Goal: Check status: Check status

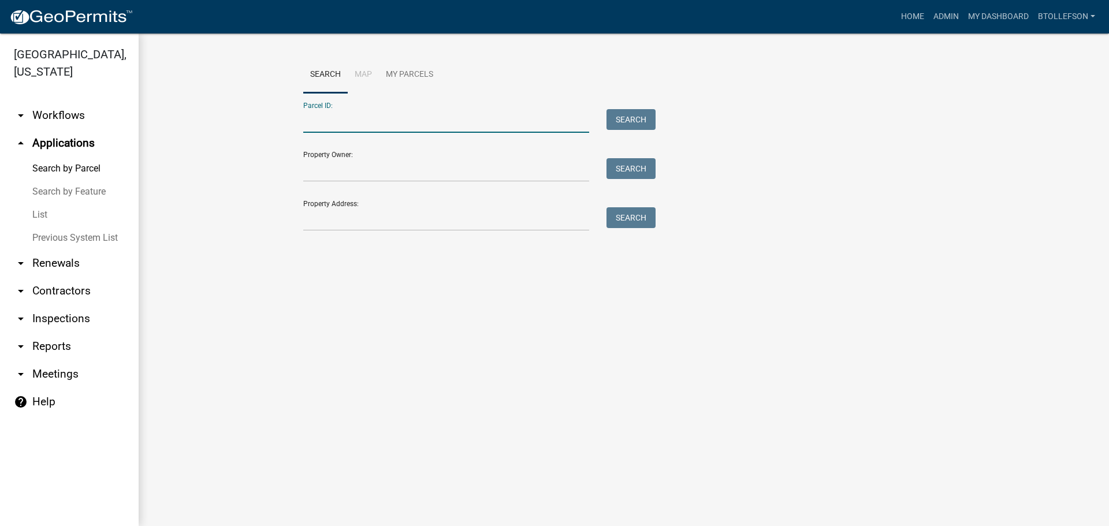
click at [511, 121] on input "Parcel ID:" at bounding box center [446, 121] width 286 height 24
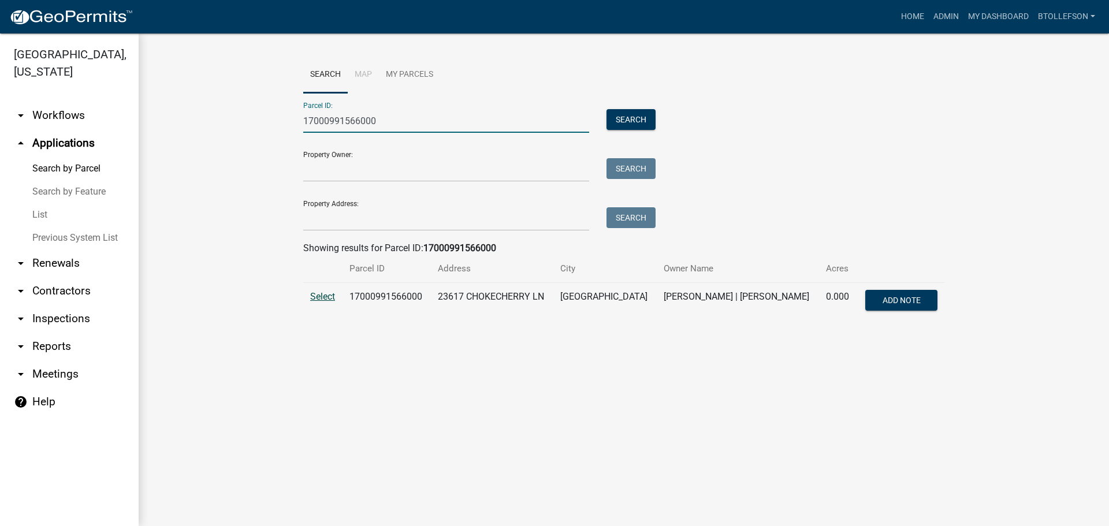
type input "17000991566000"
click at [311, 297] on span "Select" at bounding box center [322, 296] width 25 height 11
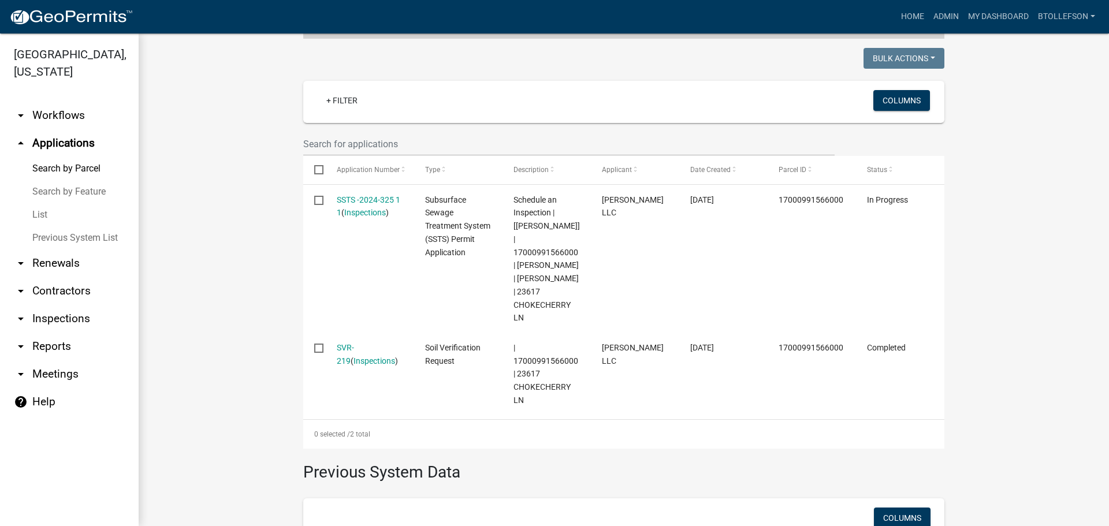
scroll to position [289, 0]
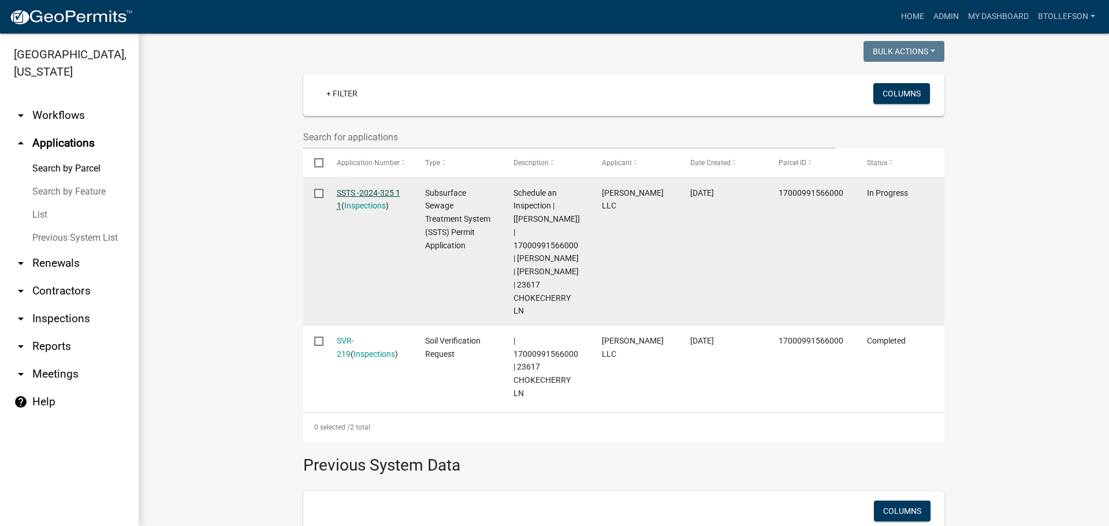
click at [352, 188] on link "SSTS -2024-325 1 1" at bounding box center [369, 199] width 64 height 23
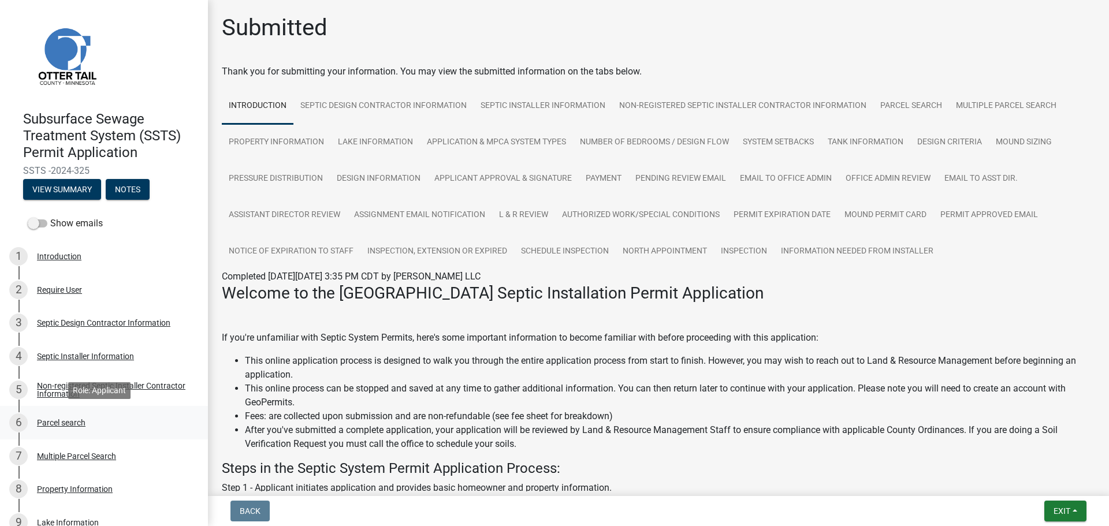
click at [59, 429] on div "6 Parcel search" at bounding box center [99, 423] width 180 height 18
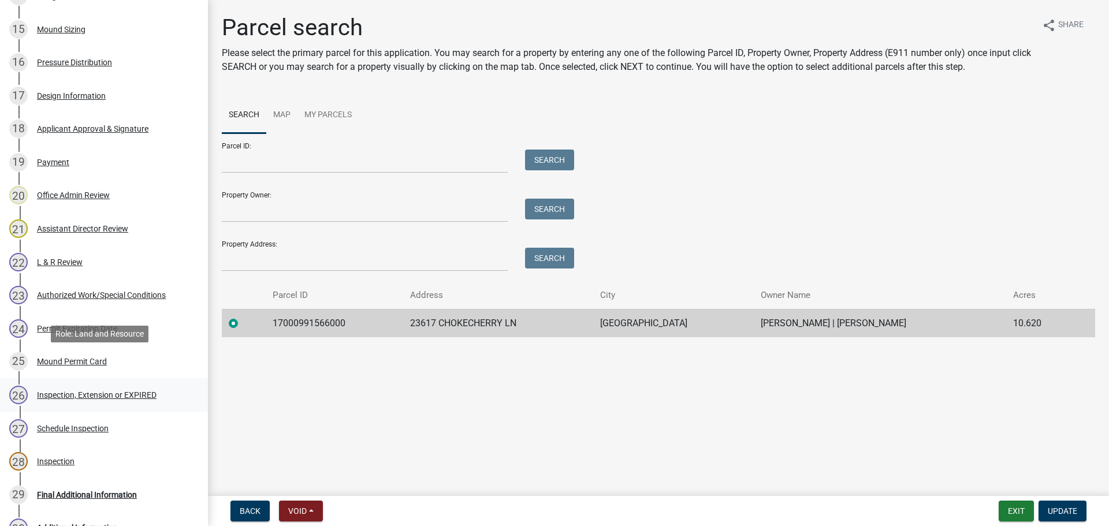
scroll to position [751, 0]
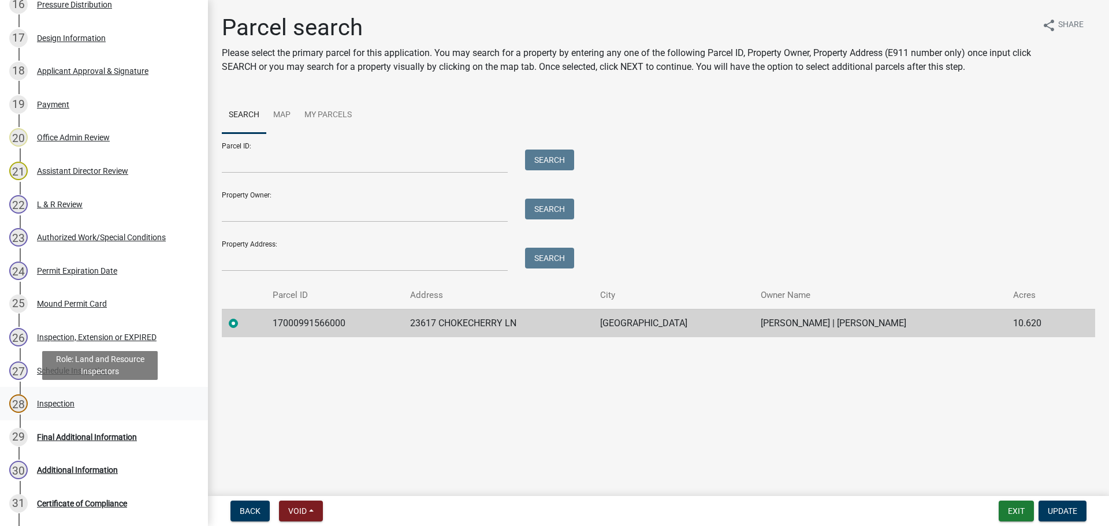
click at [77, 395] on div "28 Inspection" at bounding box center [99, 404] width 180 height 18
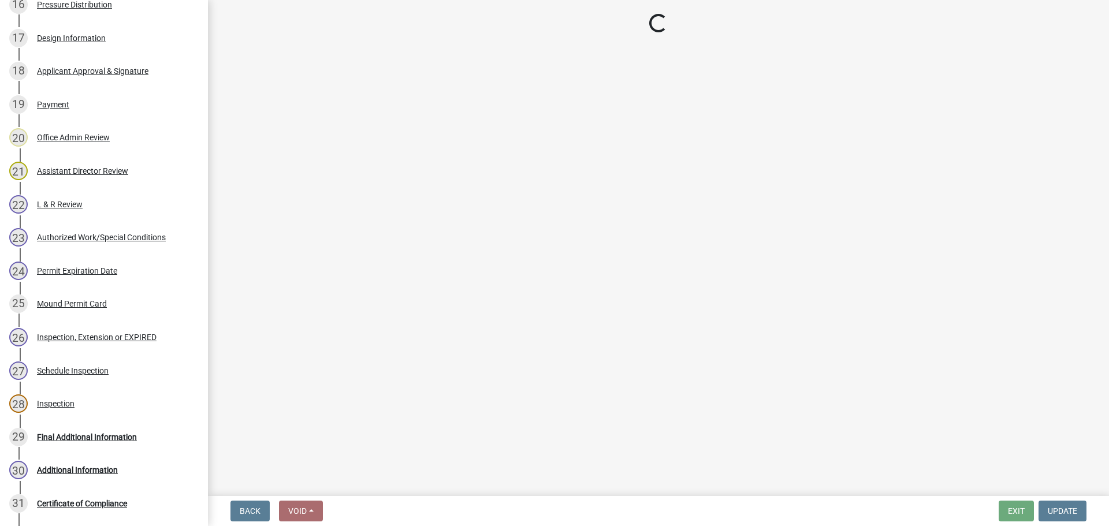
select select "efd70d20-72f1-4c01-b743-31478b6312fb"
select select "540cdff0-8667-4a16-ad1f-2fbf1edb8379"
select select "d127207f-e6b2-42e2-ba4c-6918cdf94176"
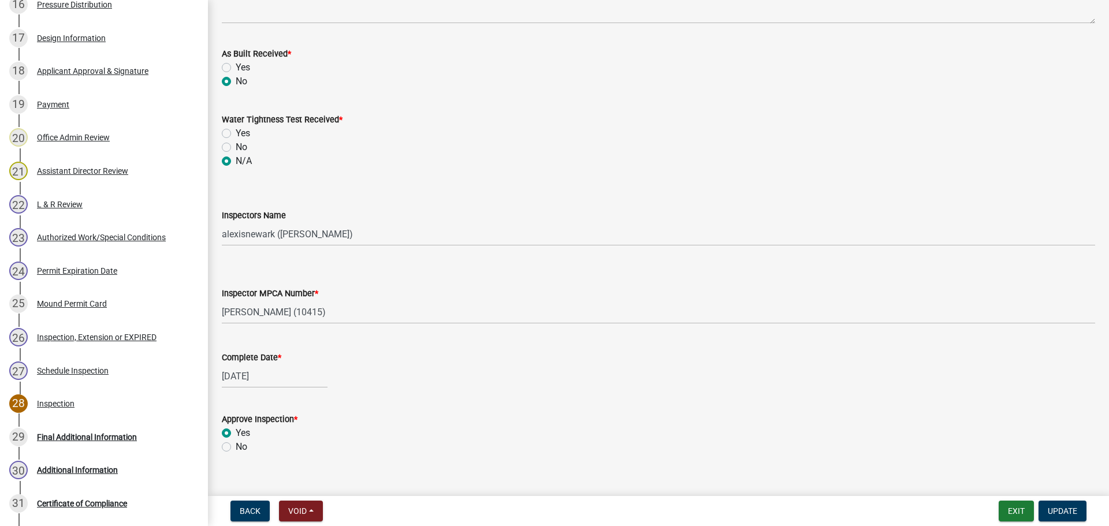
scroll to position [786, 0]
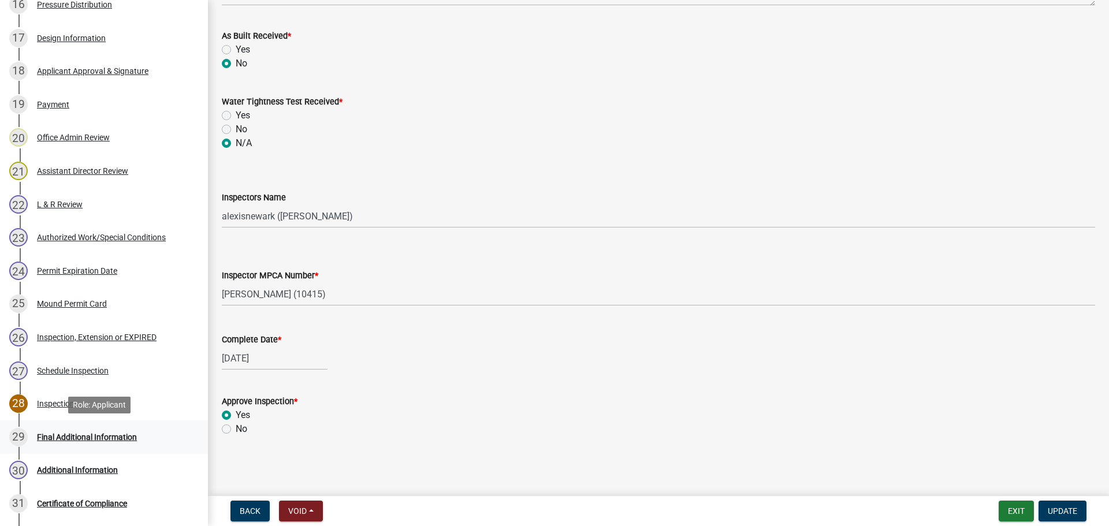
click at [83, 436] on div "Final Additional Information" at bounding box center [87, 437] width 100 height 8
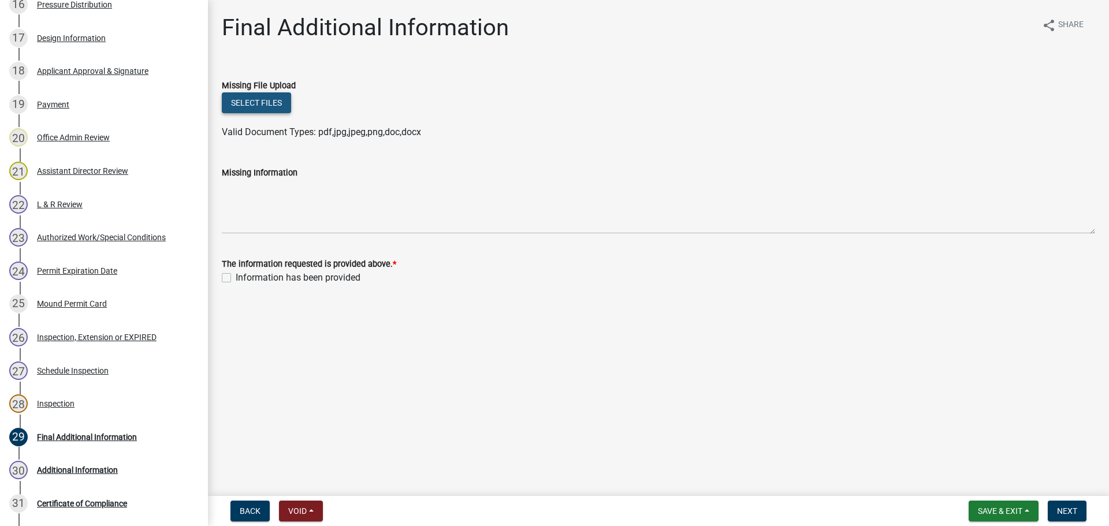
click at [264, 111] on button "Select files" at bounding box center [256, 102] width 69 height 21
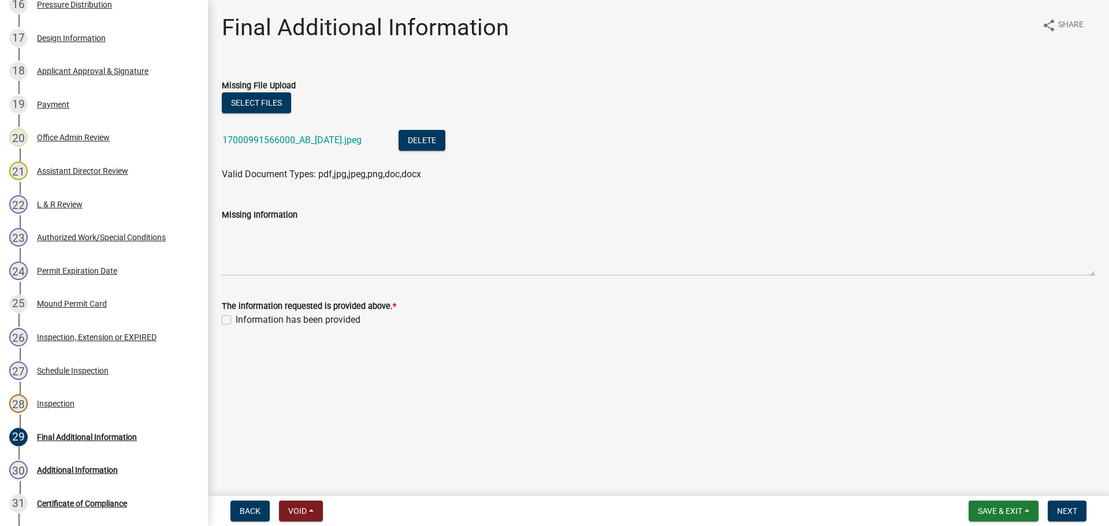
click at [236, 320] on label "Information has been provided" at bounding box center [298, 320] width 125 height 14
click at [236, 320] on input "Information has been provided" at bounding box center [240, 317] width 8 height 8
checkbox input "true"
click at [1074, 505] on button "Next" at bounding box center [1067, 511] width 39 height 21
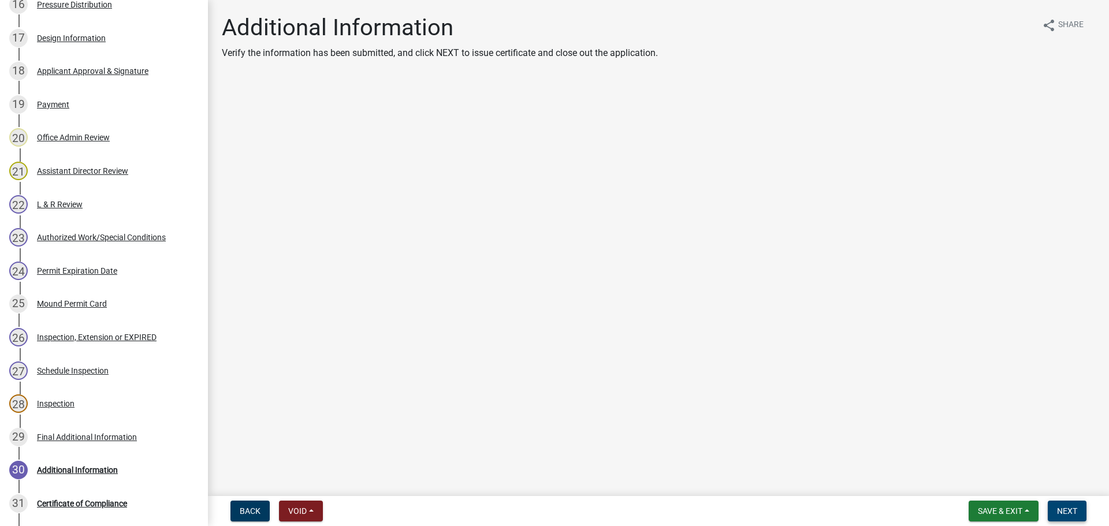
click at [1076, 508] on span "Next" at bounding box center [1067, 511] width 20 height 9
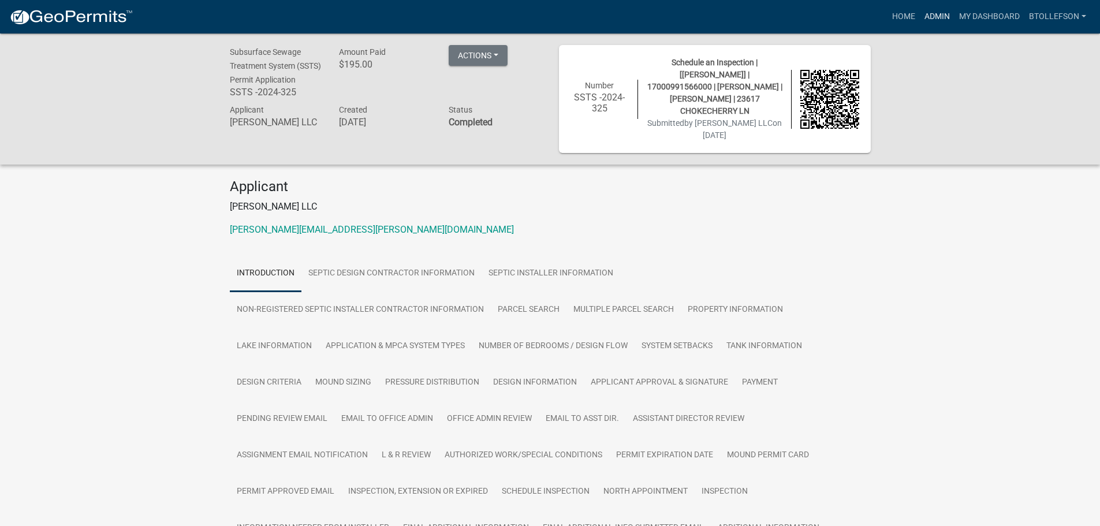
click at [932, 13] on link "Admin" at bounding box center [937, 17] width 35 height 22
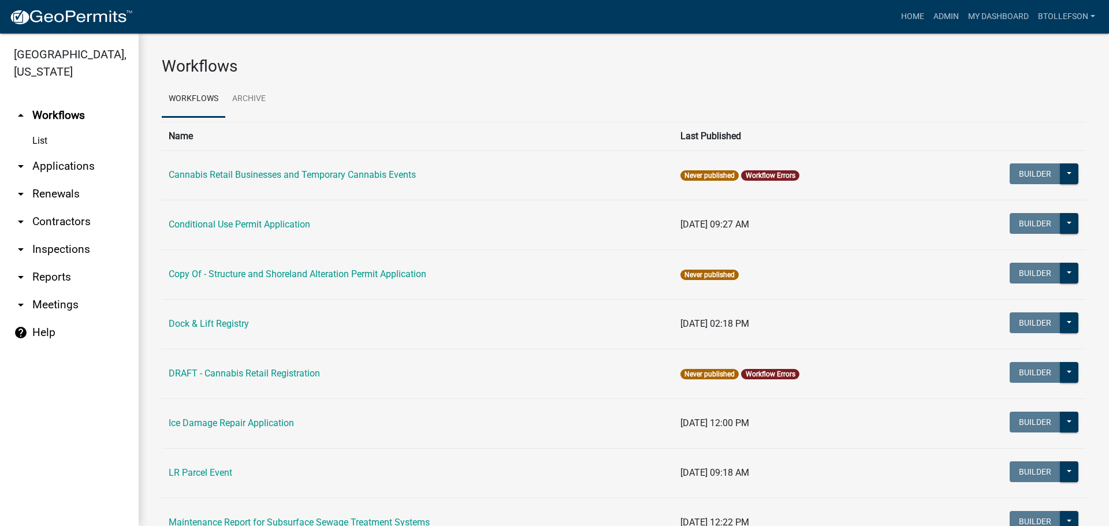
click at [45, 159] on link "arrow_drop_down Applications" at bounding box center [69, 167] width 139 height 28
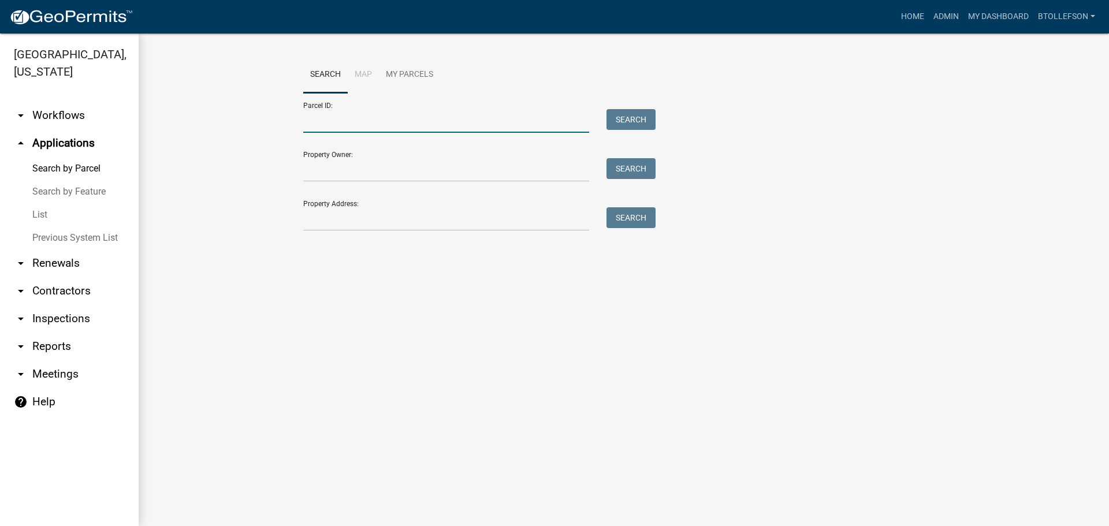
click at [314, 127] on input "Parcel ID:" at bounding box center [446, 121] width 286 height 24
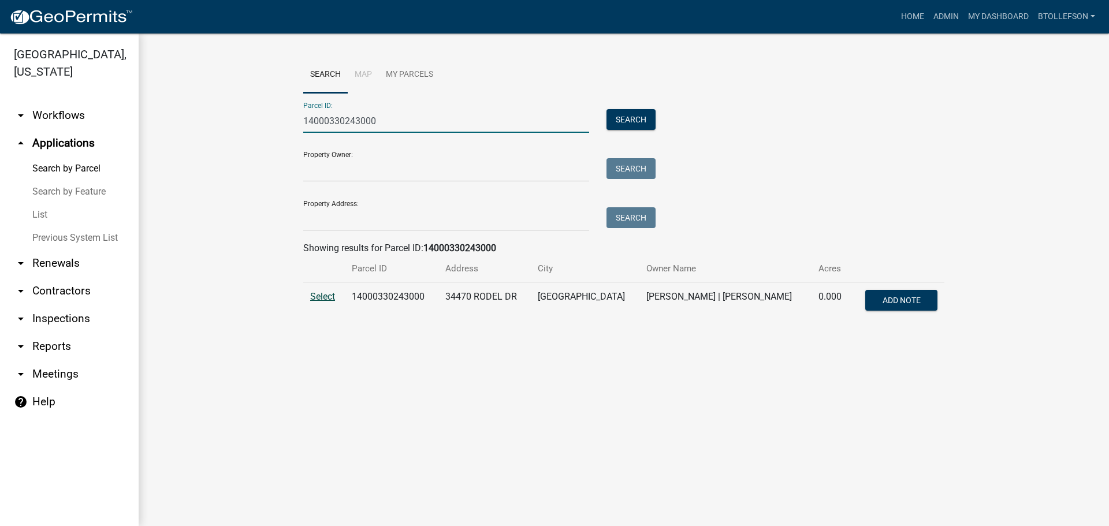
type input "14000330243000"
click at [315, 299] on span "Select" at bounding box center [322, 296] width 25 height 11
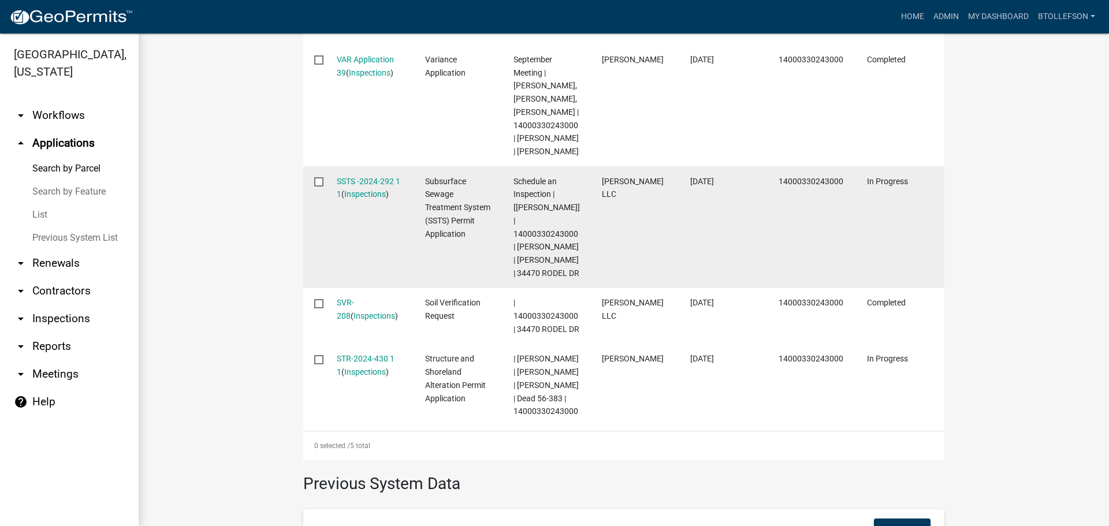
scroll to position [522, 0]
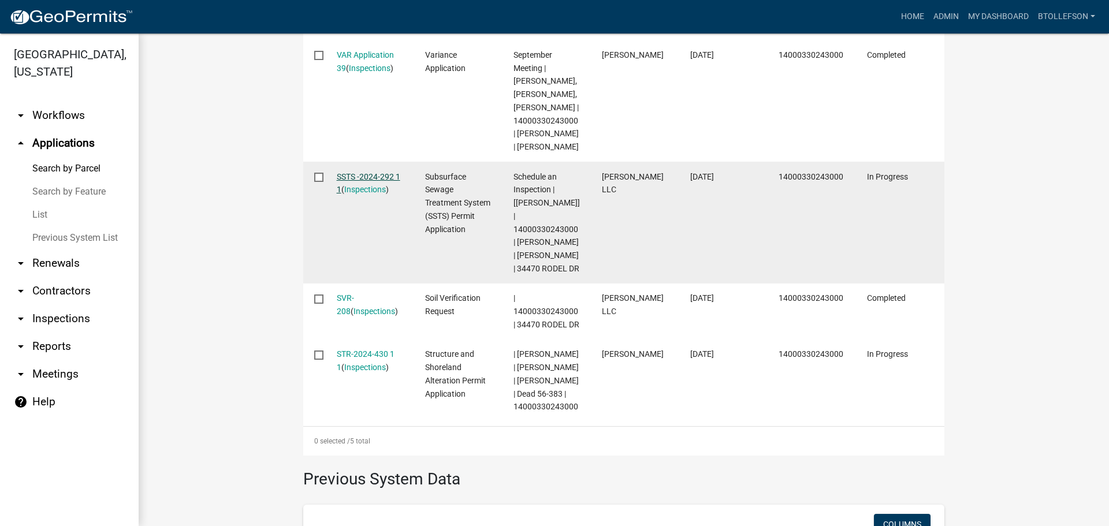
click at [360, 195] on link "SSTS -2024-292 1 1" at bounding box center [369, 183] width 64 height 23
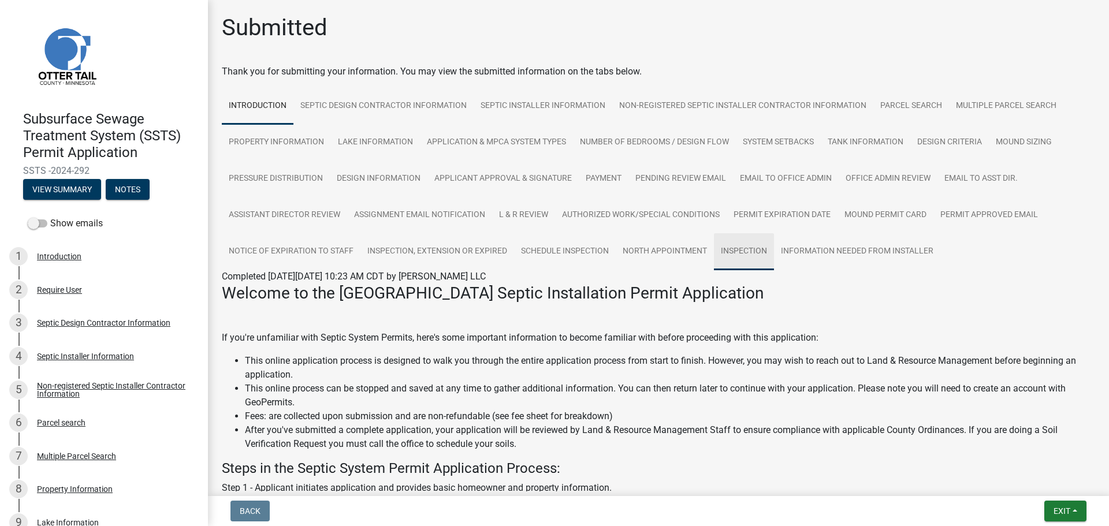
drag, startPoint x: 735, startPoint y: 248, endPoint x: 749, endPoint y: 273, distance: 28.4
click at [735, 248] on link "Inspection" at bounding box center [744, 251] width 60 height 37
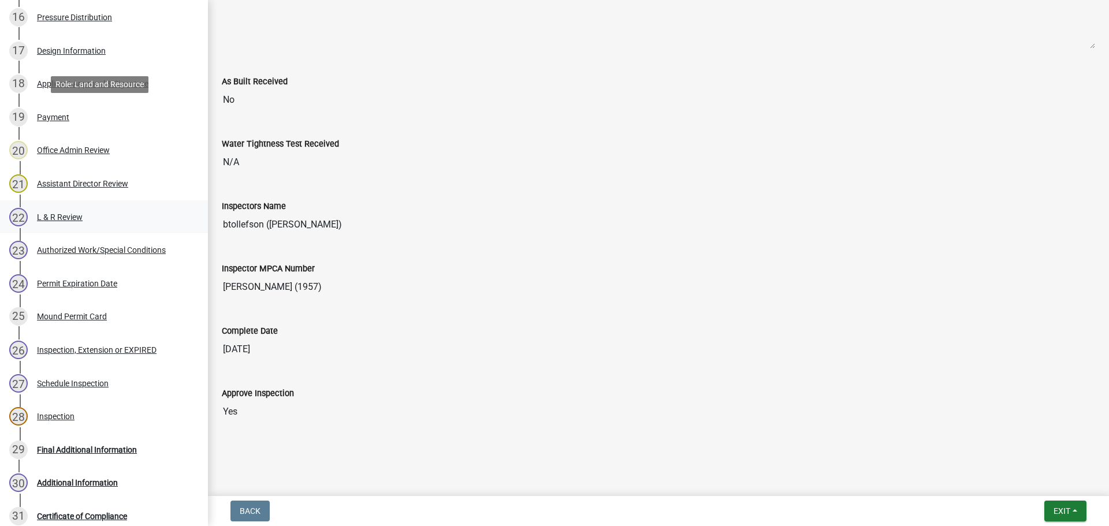
scroll to position [886, 0]
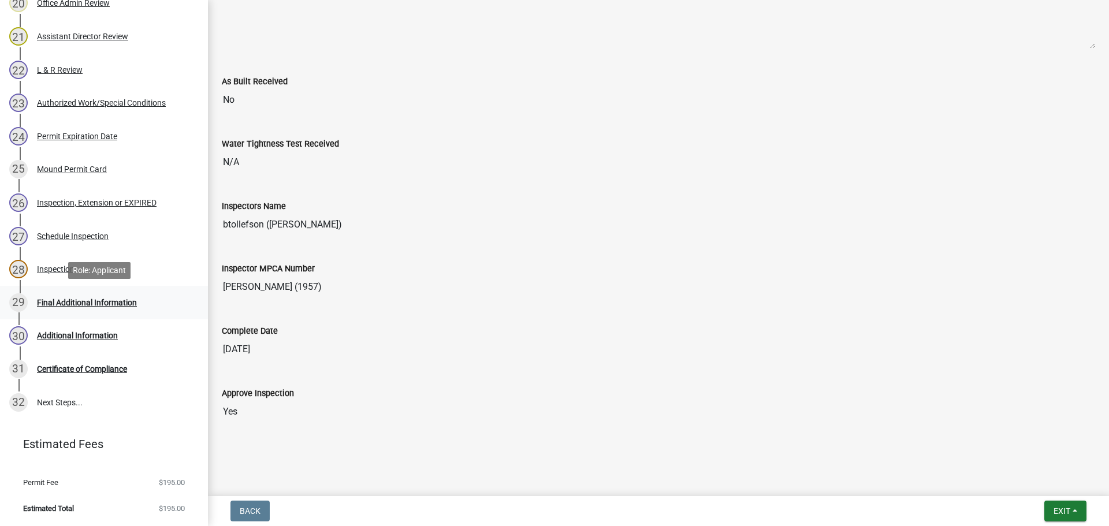
click at [33, 304] on div "29 Final Additional Information" at bounding box center [99, 302] width 180 height 18
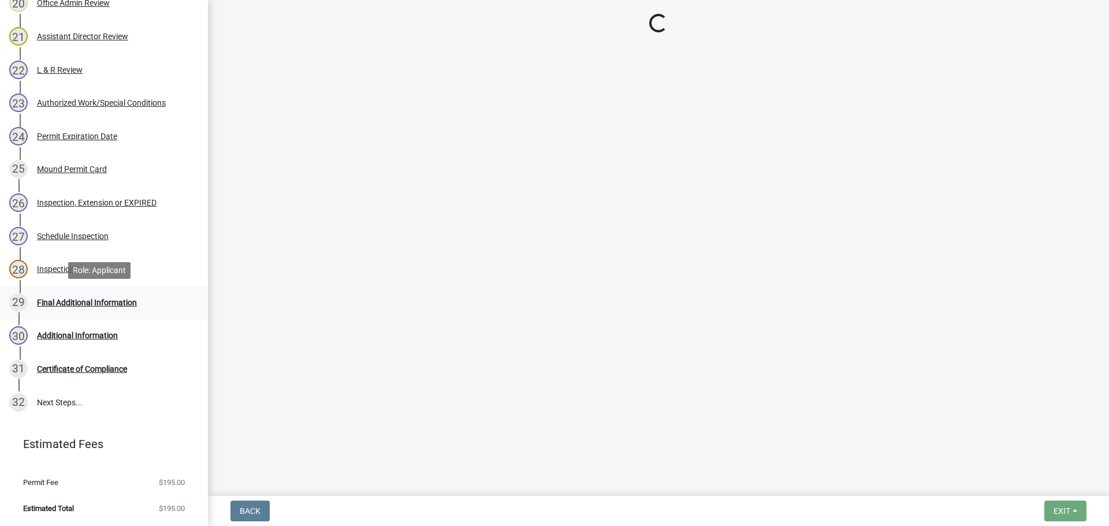
scroll to position [0, 0]
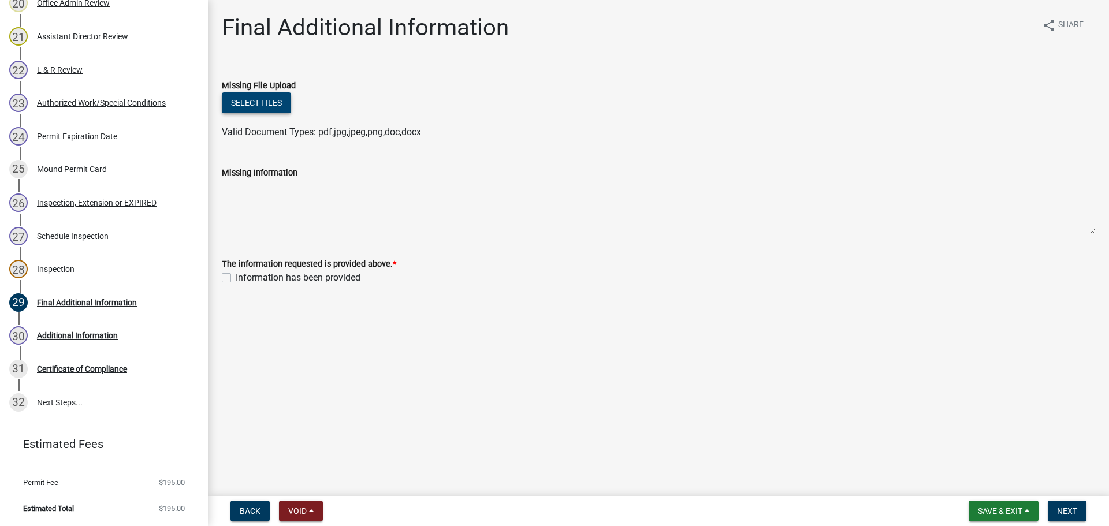
click at [254, 104] on button "Select files" at bounding box center [256, 102] width 69 height 21
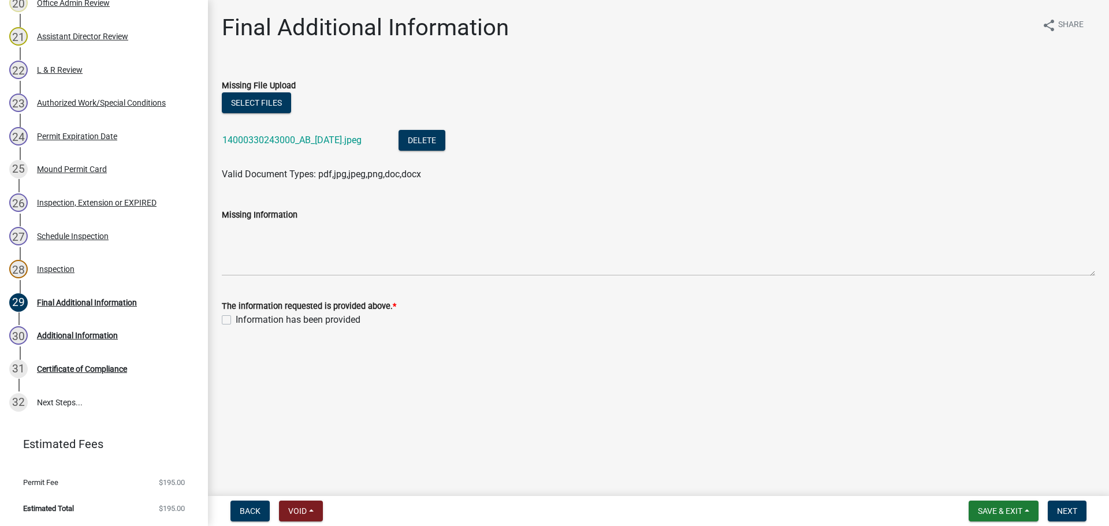
click at [236, 320] on label "Information has been provided" at bounding box center [298, 320] width 125 height 14
click at [236, 320] on input "Information has been provided" at bounding box center [240, 317] width 8 height 8
checkbox input "true"
click at [1063, 509] on span "Next" at bounding box center [1067, 511] width 20 height 9
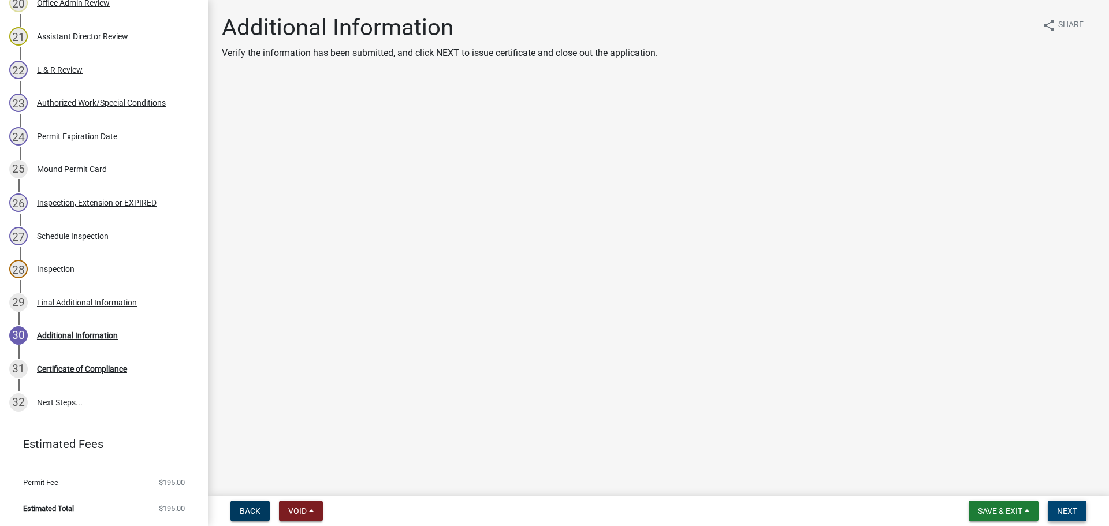
click at [1063, 509] on span "Next" at bounding box center [1067, 511] width 20 height 9
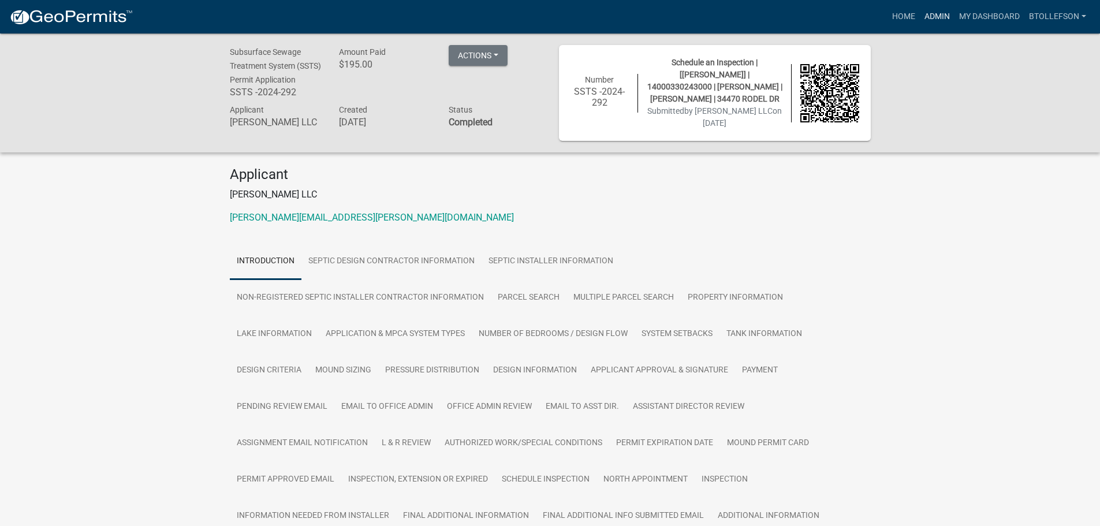
click at [937, 21] on link "Admin" at bounding box center [937, 17] width 35 height 22
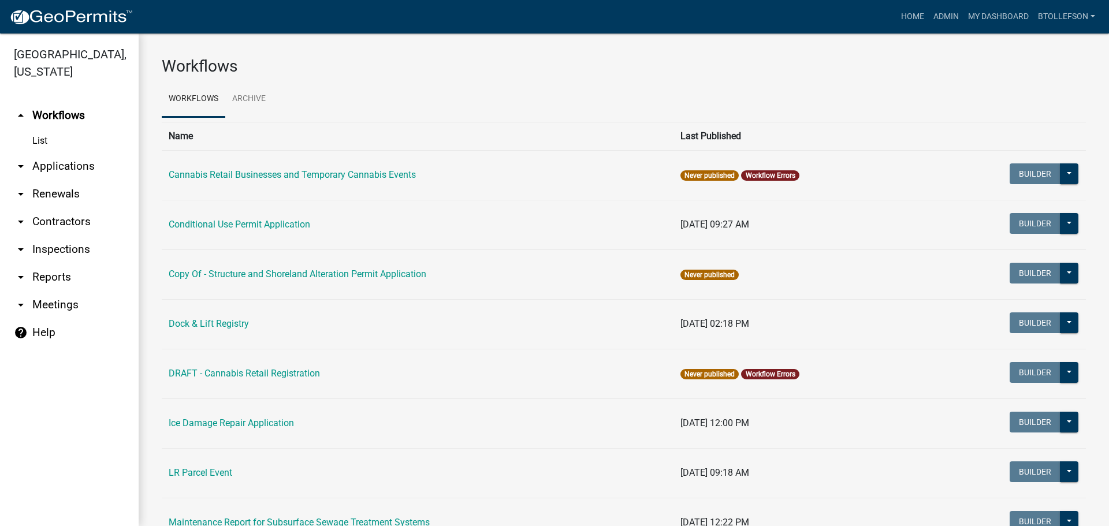
drag, startPoint x: 56, startPoint y: 168, endPoint x: 136, endPoint y: 215, distance: 93.0
click at [56, 168] on link "arrow_drop_down Applications" at bounding box center [69, 167] width 139 height 28
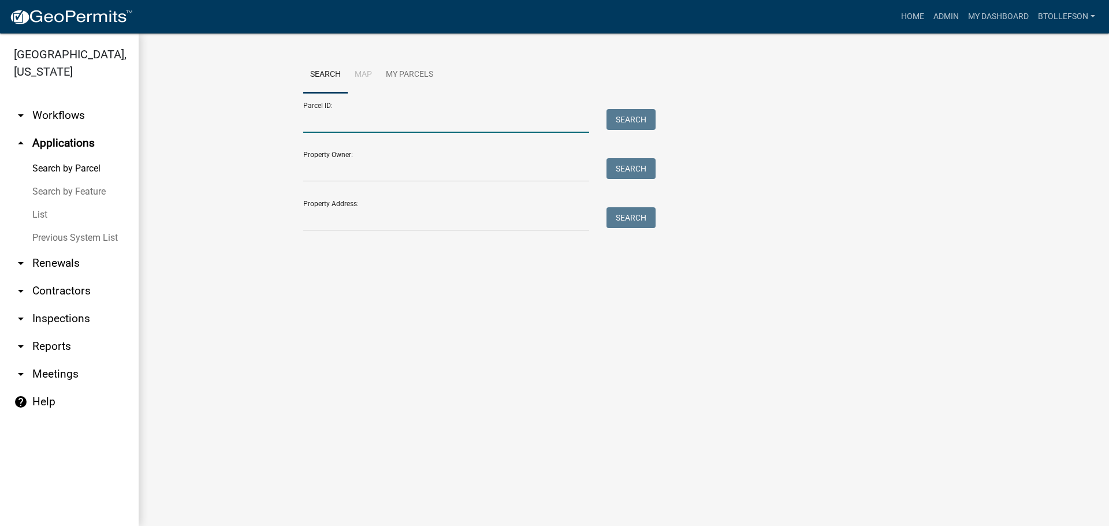
click at [334, 128] on input "Parcel ID:" at bounding box center [446, 121] width 286 height 24
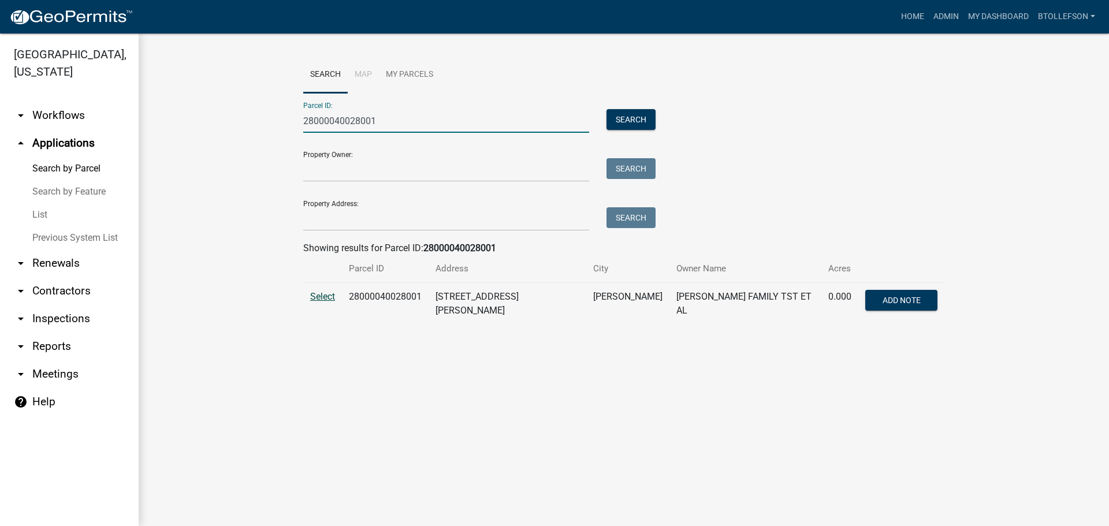
type input "28000040028001"
click at [324, 297] on span "Select" at bounding box center [322, 296] width 25 height 11
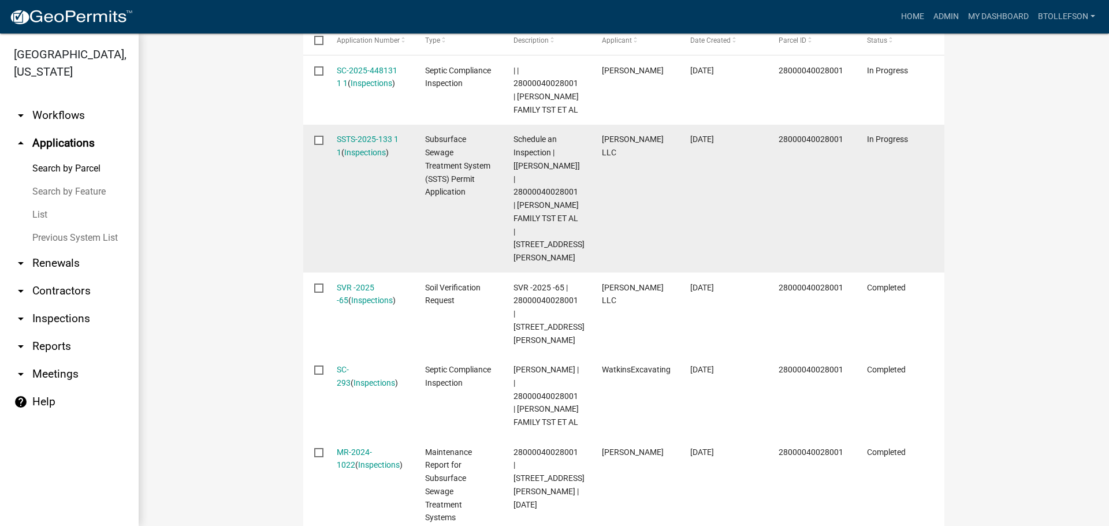
scroll to position [436, 0]
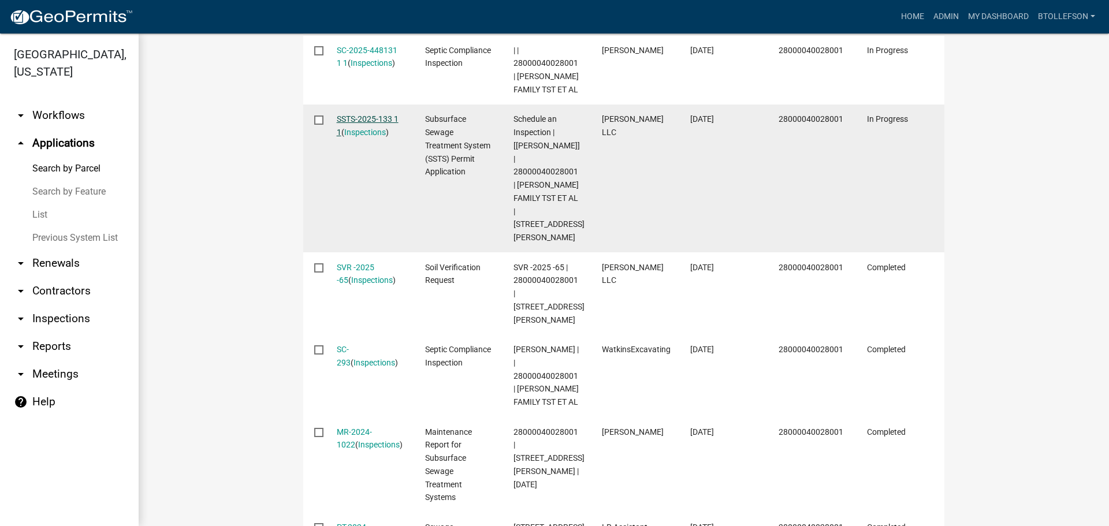
click at [360, 118] on link "SSTS-2025-133 1 1" at bounding box center [368, 125] width 62 height 23
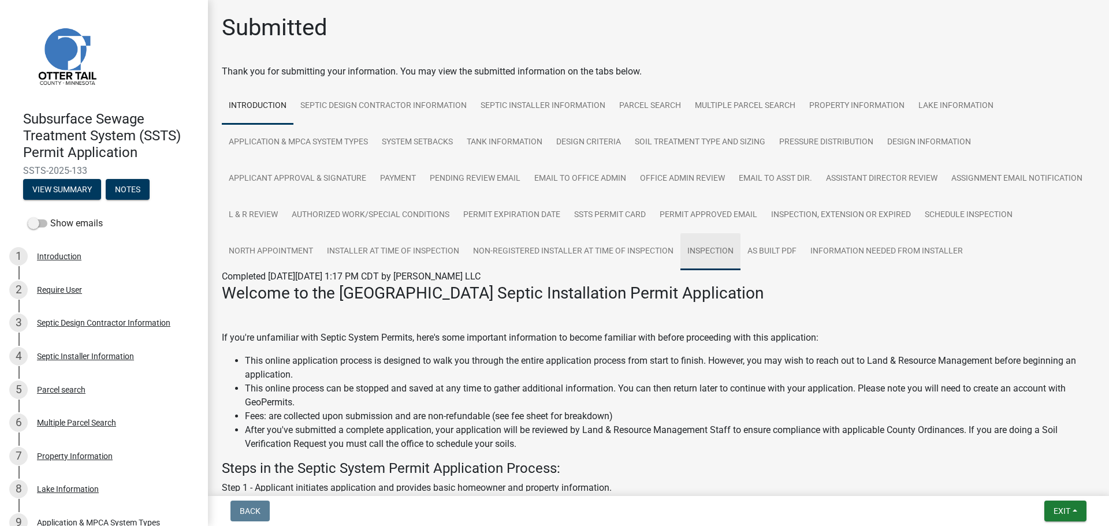
click at [741, 241] on link "Inspection" at bounding box center [710, 251] width 60 height 37
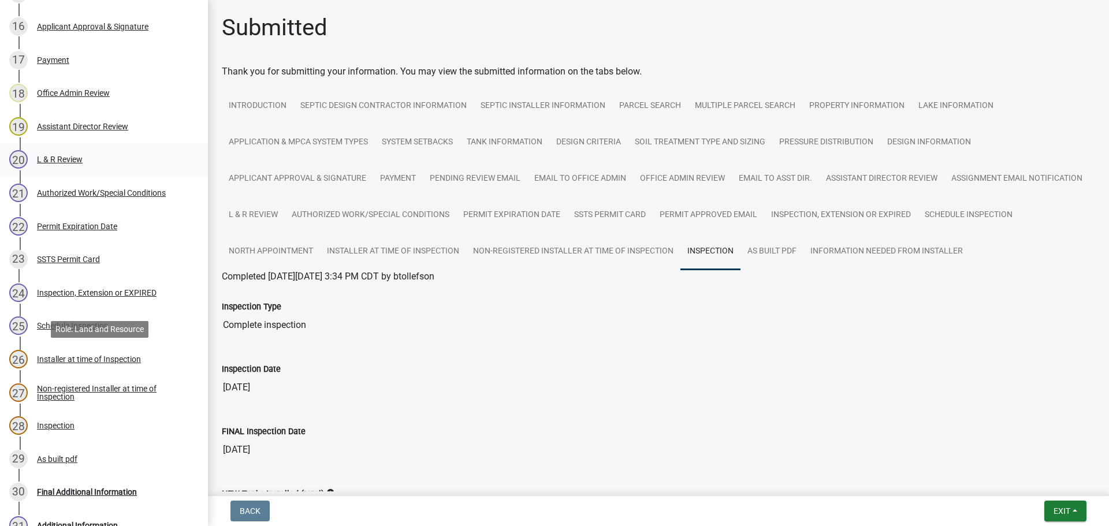
scroll to position [866, 0]
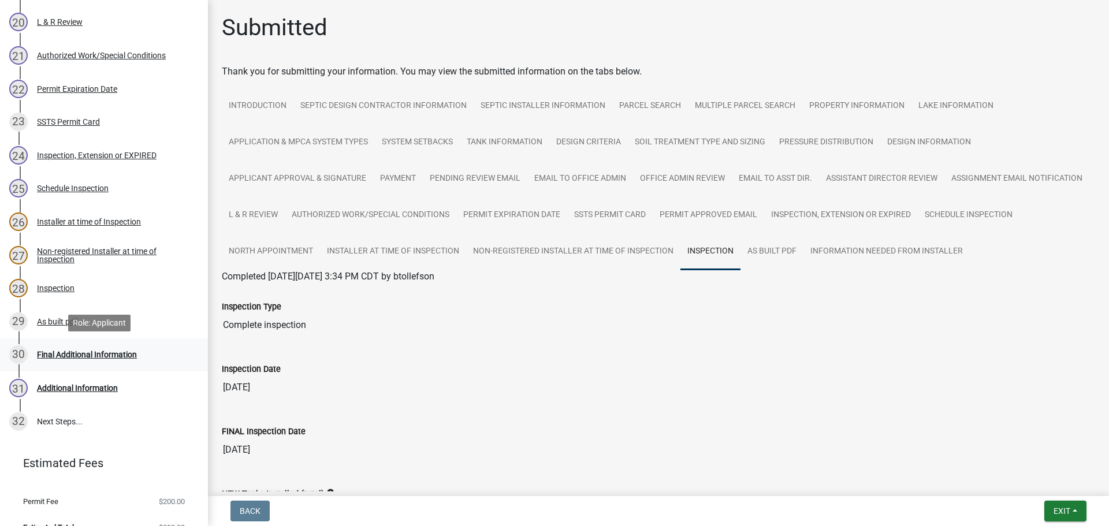
click at [64, 355] on div "Final Additional Information" at bounding box center [87, 355] width 100 height 8
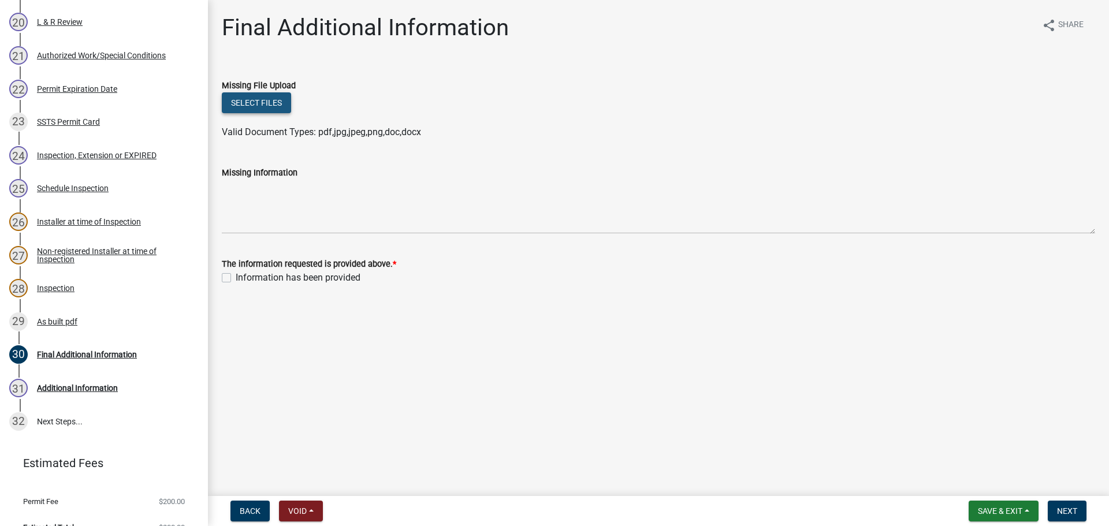
click at [261, 107] on button "Select files" at bounding box center [256, 102] width 69 height 21
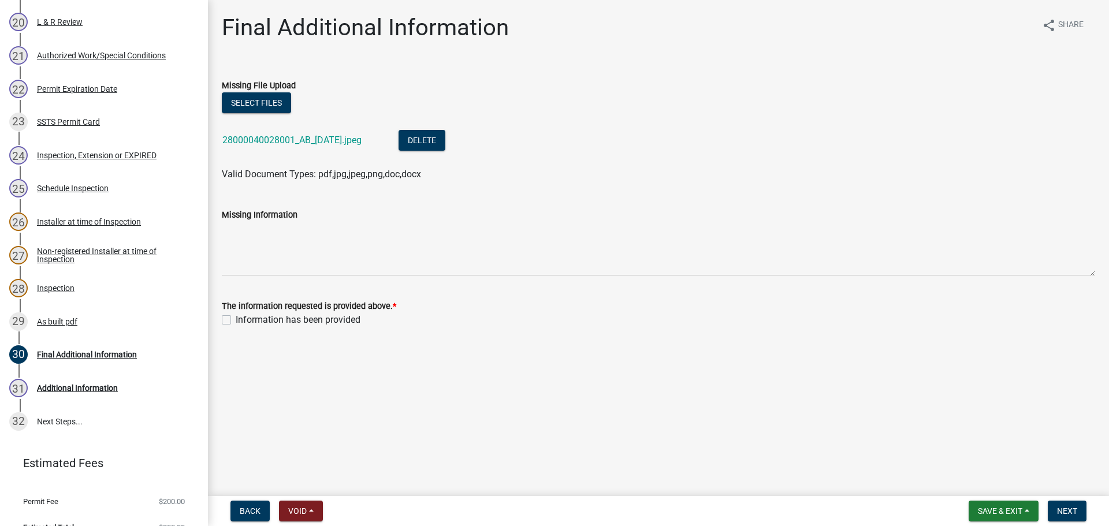
click at [236, 316] on label "Information has been provided" at bounding box center [298, 320] width 125 height 14
click at [236, 316] on input "Information has been provided" at bounding box center [240, 317] width 8 height 8
checkbox input "true"
click at [1080, 513] on button "Next" at bounding box center [1067, 511] width 39 height 21
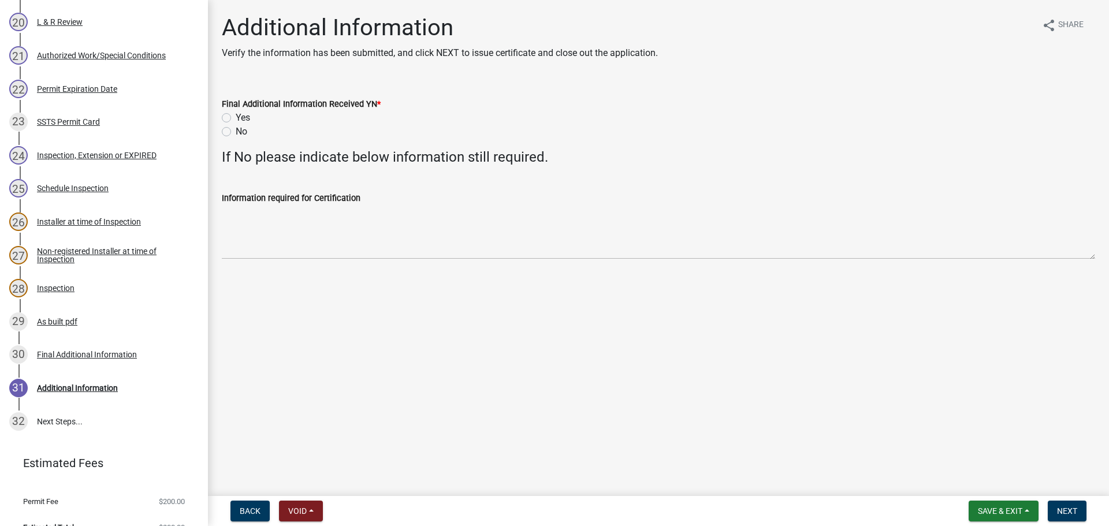
click at [236, 118] on label "Yes" at bounding box center [243, 118] width 14 height 14
click at [236, 118] on input "Yes" at bounding box center [240, 115] width 8 height 8
radio input "true"
click at [68, 294] on div "28 Inspection" at bounding box center [99, 288] width 180 height 18
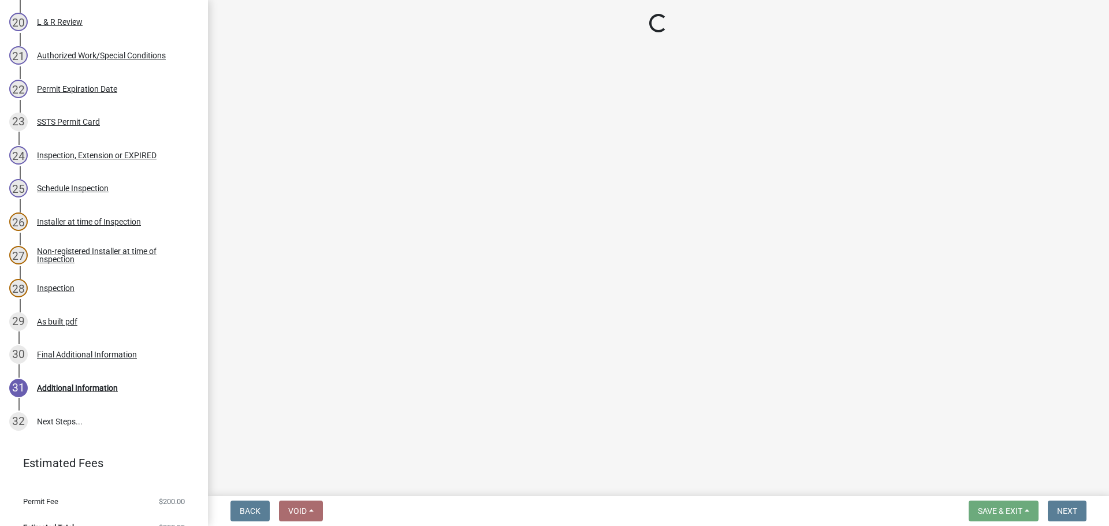
select select "facec742-7e79-4c33-8241-13e023664843"
select select "3a384654-27c5-4d59-8b75-a887e8a1870e"
select select "541addf4-52df-4608-91ce-bf29f574816c"
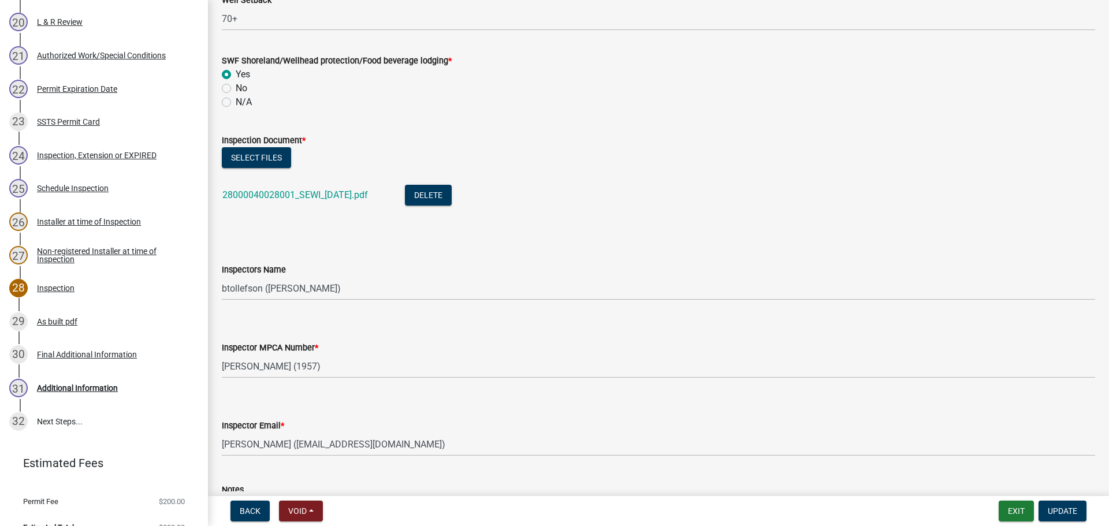
scroll to position [1386, 0]
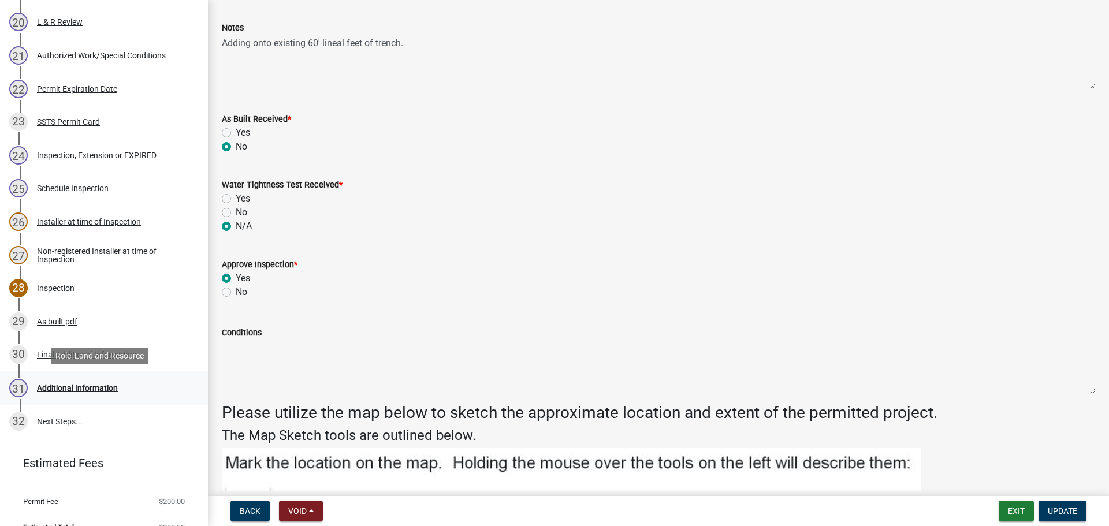
click at [62, 384] on div "Additional Information" at bounding box center [77, 388] width 81 height 8
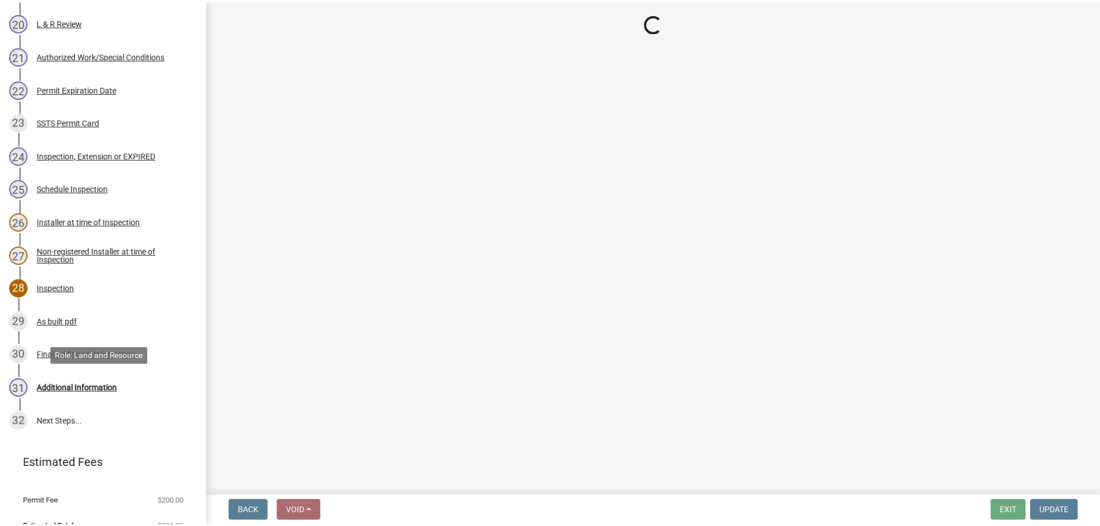
scroll to position [0, 0]
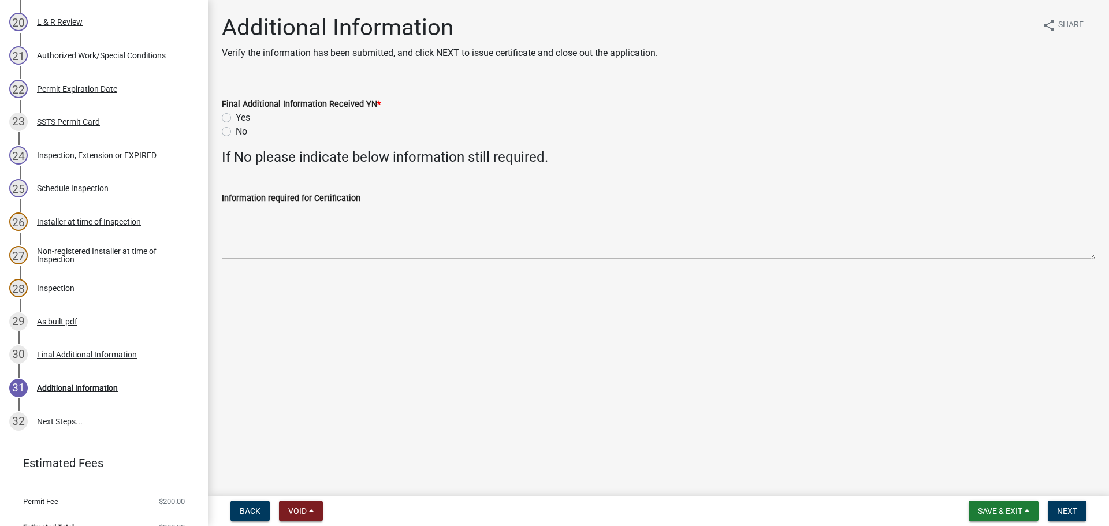
click at [236, 116] on label "Yes" at bounding box center [243, 118] width 14 height 14
click at [236, 116] on input "Yes" at bounding box center [240, 115] width 8 height 8
radio input "true"
click at [1077, 502] on button "Next" at bounding box center [1067, 511] width 39 height 21
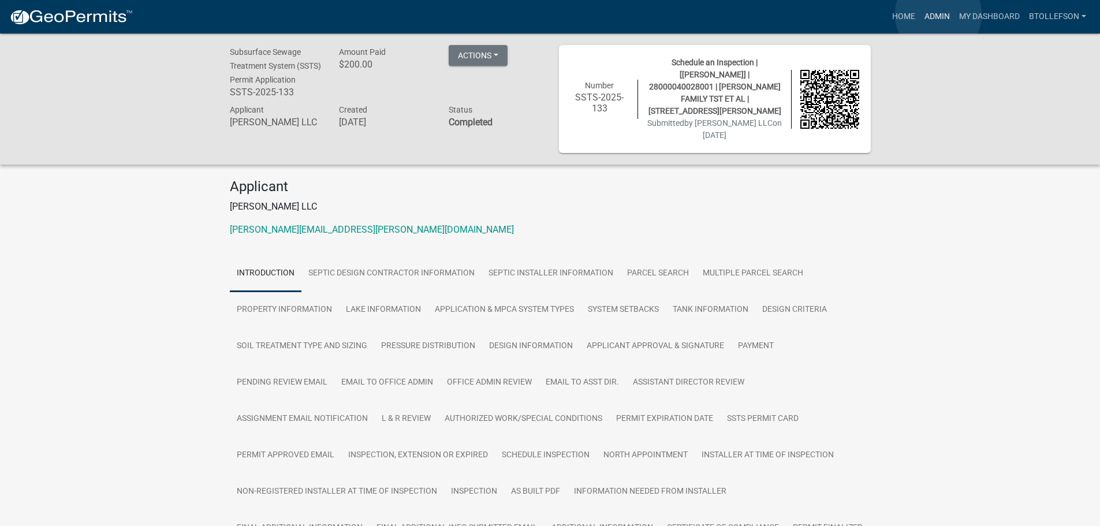
click at [939, 14] on link "Admin" at bounding box center [937, 17] width 35 height 22
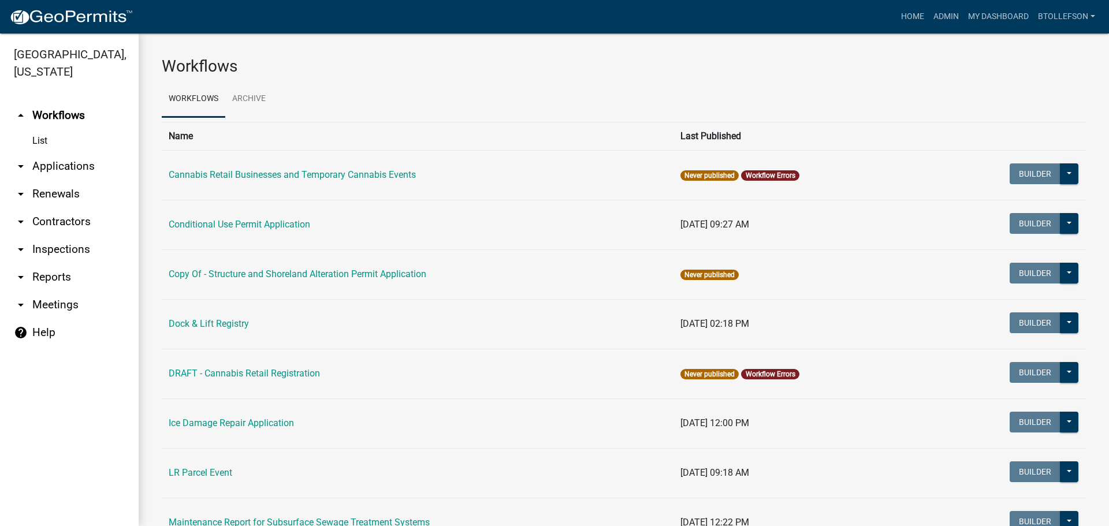
click at [65, 168] on link "arrow_drop_down Applications" at bounding box center [69, 167] width 139 height 28
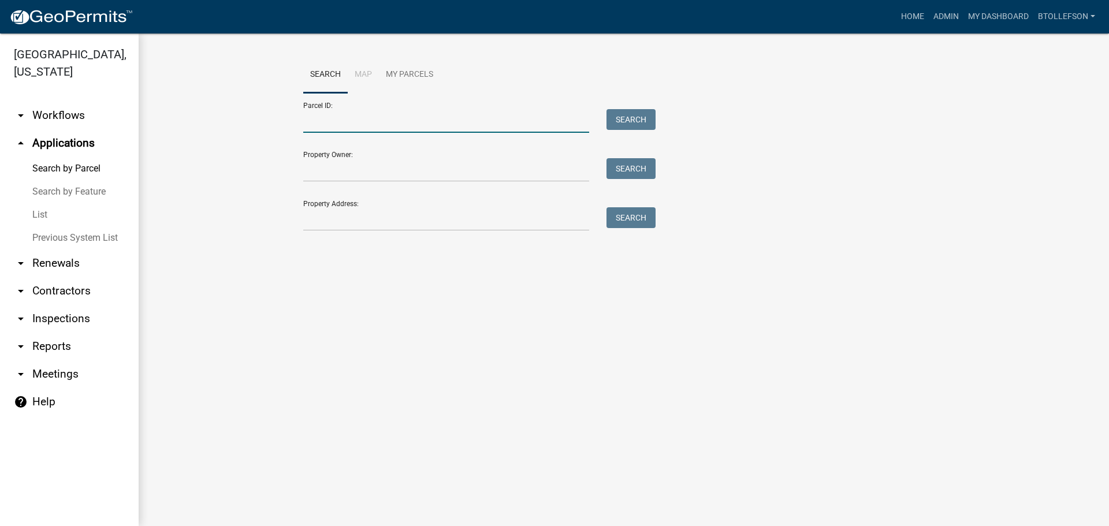
click at [380, 118] on input "Parcel ID:" at bounding box center [446, 121] width 286 height 24
paste input "23000170129001"
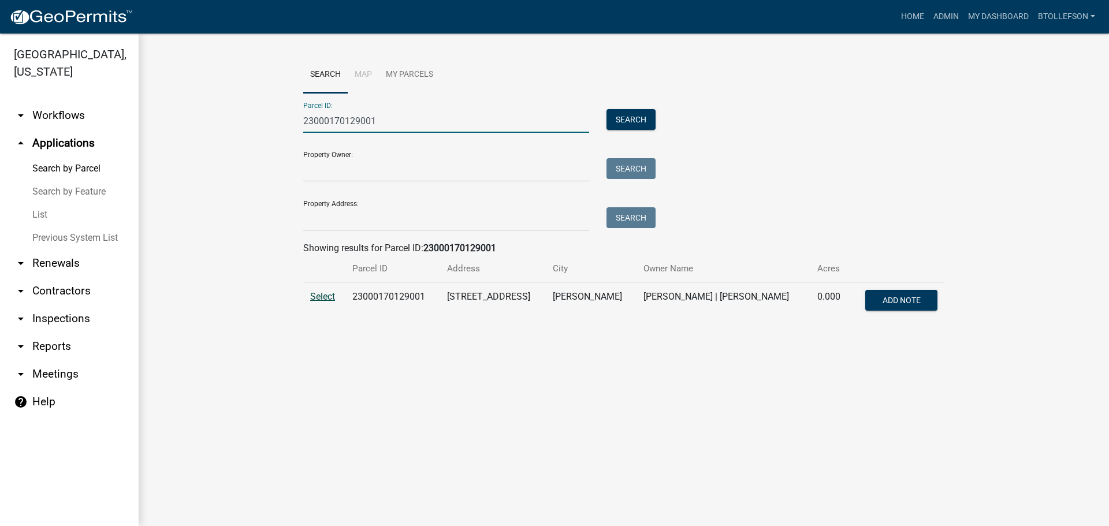
type input "23000170129001"
click at [328, 291] on span "Select" at bounding box center [322, 296] width 25 height 11
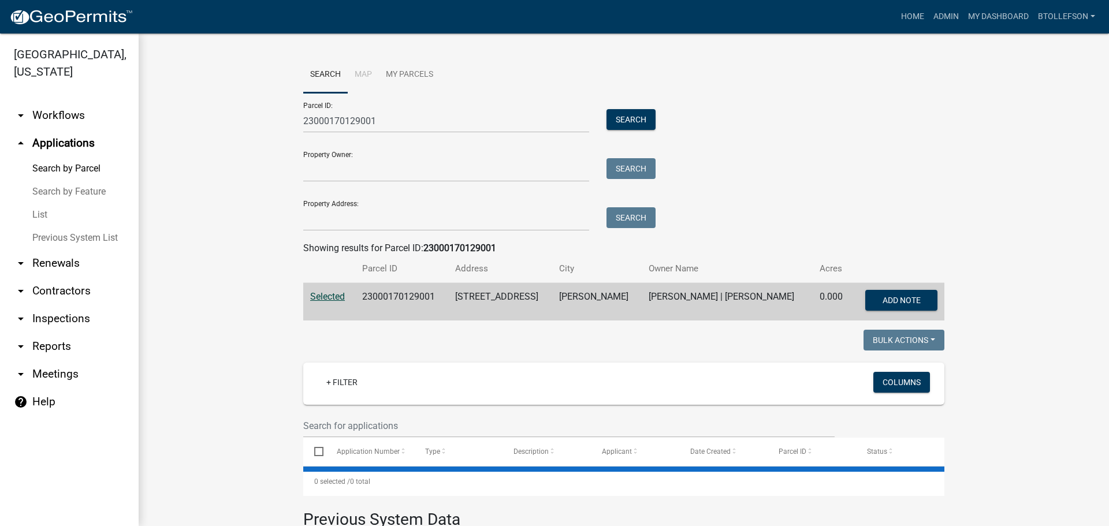
click at [1029, 282] on wm-workflow-application-search-view "Search Map My Parcels Parcel ID: 23000170129001 Search Property Owner: Search P…" at bounding box center [624, 382] width 924 height 651
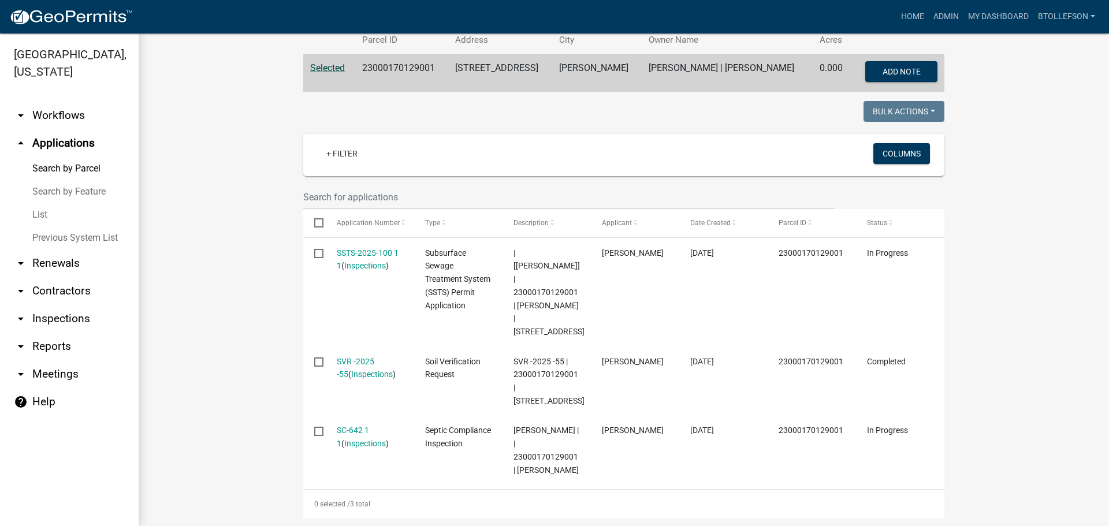
scroll to position [231, 0]
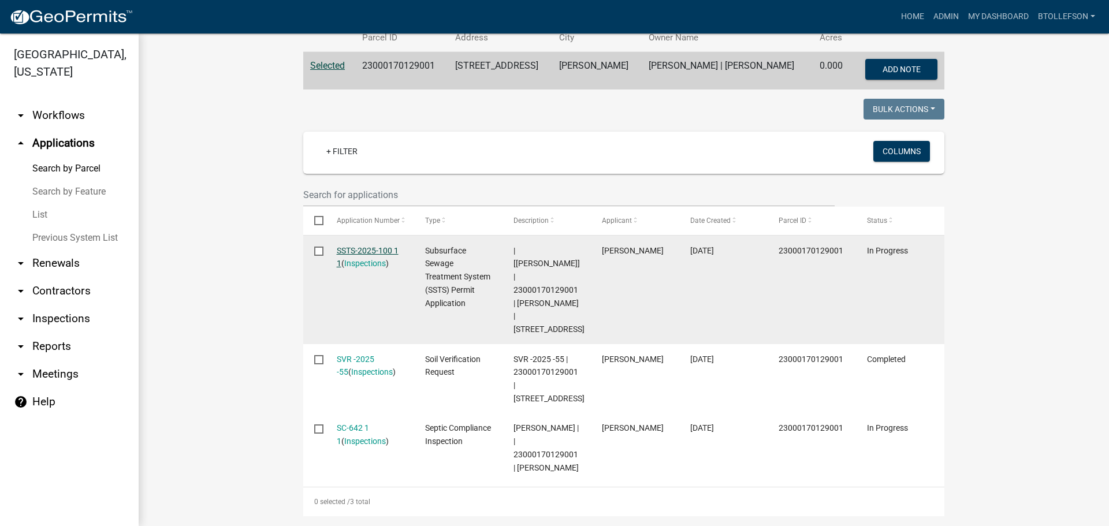
click at [352, 247] on link "SSTS-2025-100 1 1" at bounding box center [368, 257] width 62 height 23
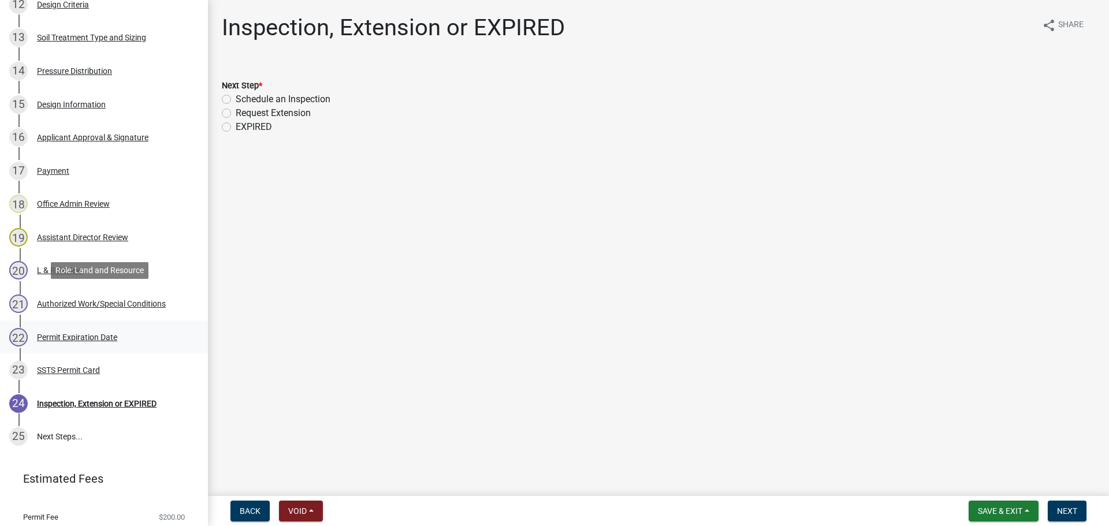
scroll to position [653, 0]
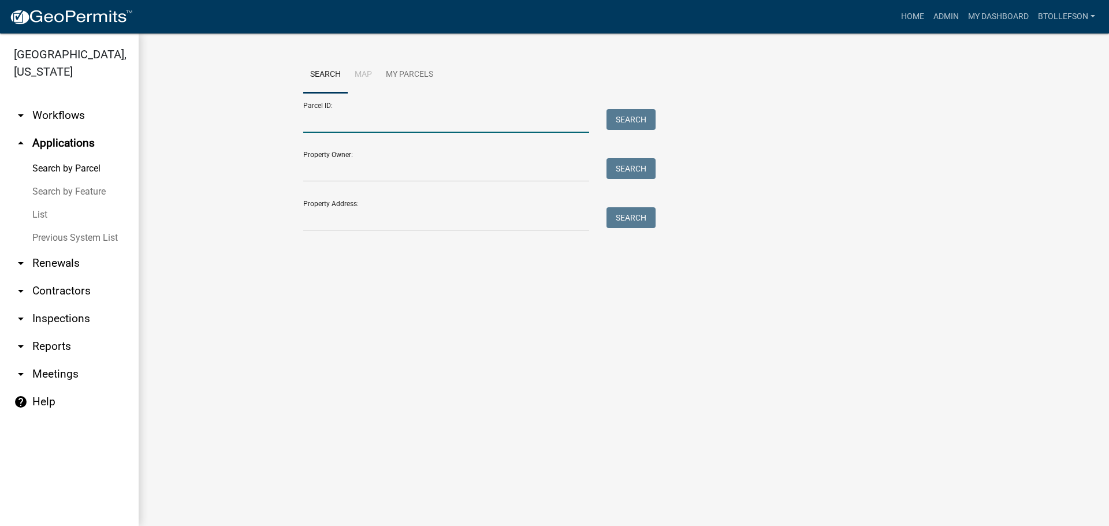
click at [318, 128] on input "Parcel ID:" at bounding box center [446, 121] width 286 height 24
paste input "23000170129001"
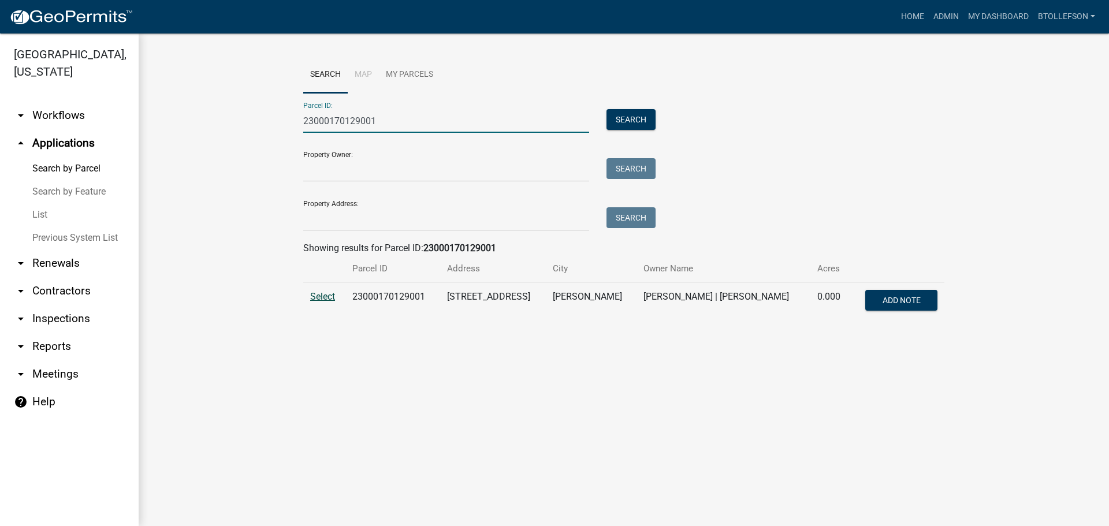
type input "23000170129001"
click at [322, 299] on span "Select" at bounding box center [322, 296] width 25 height 11
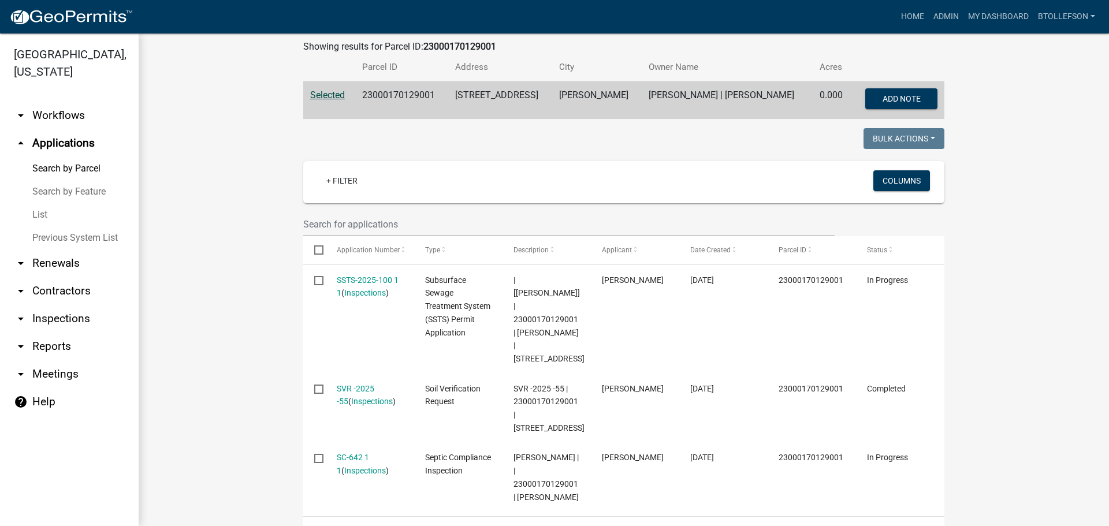
scroll to position [204, 0]
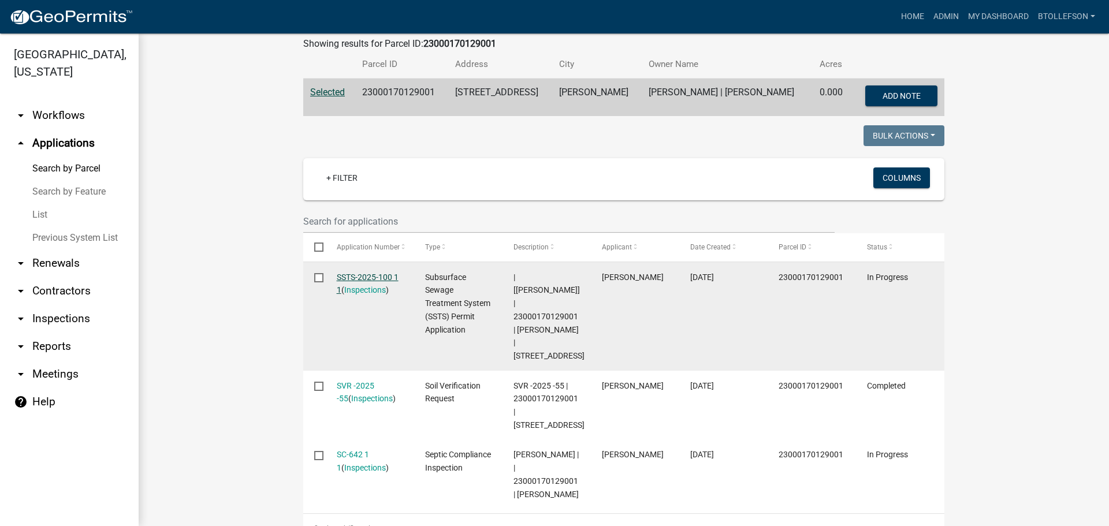
click at [365, 280] on link "SSTS-2025-100 1 1" at bounding box center [368, 284] width 62 height 23
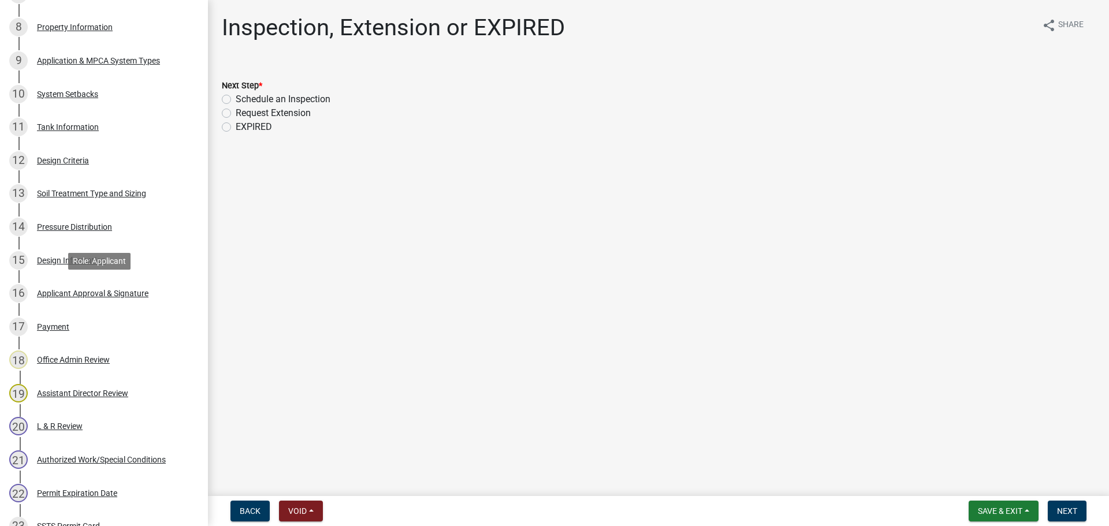
scroll to position [653, 0]
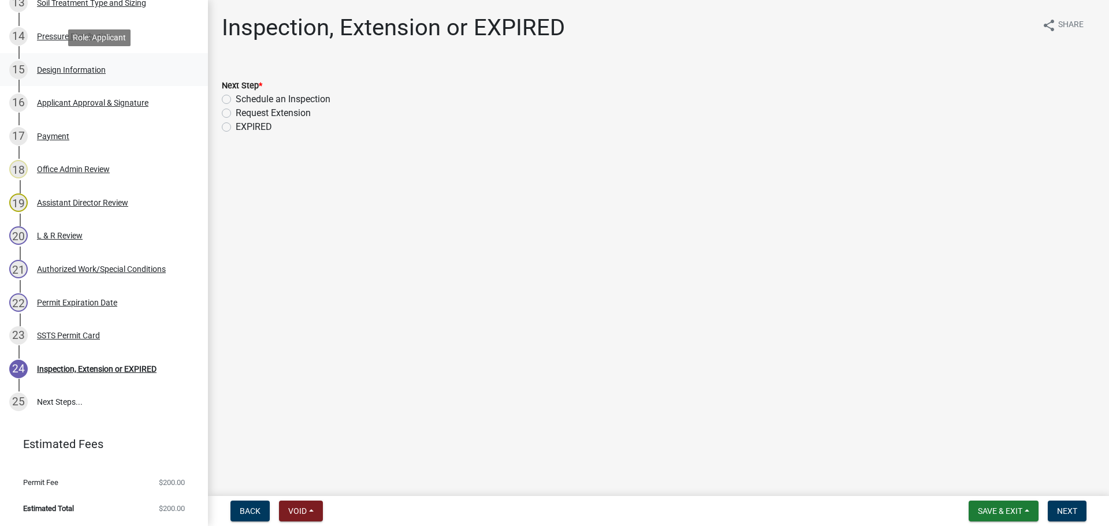
click at [43, 69] on div "Design Information" at bounding box center [71, 70] width 69 height 8
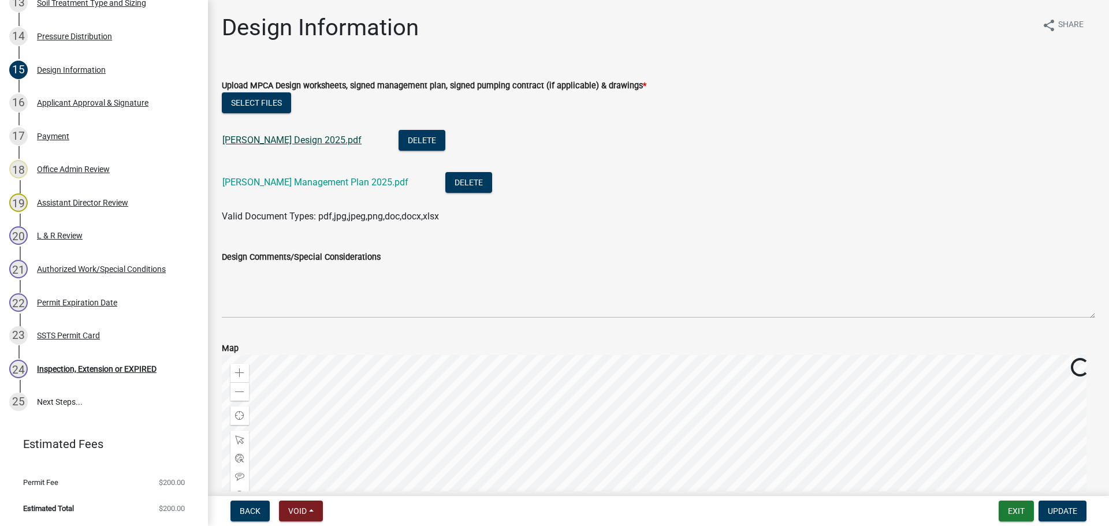
click at [277, 142] on link "Steve Schulke Design 2025.pdf" at bounding box center [291, 140] width 139 height 11
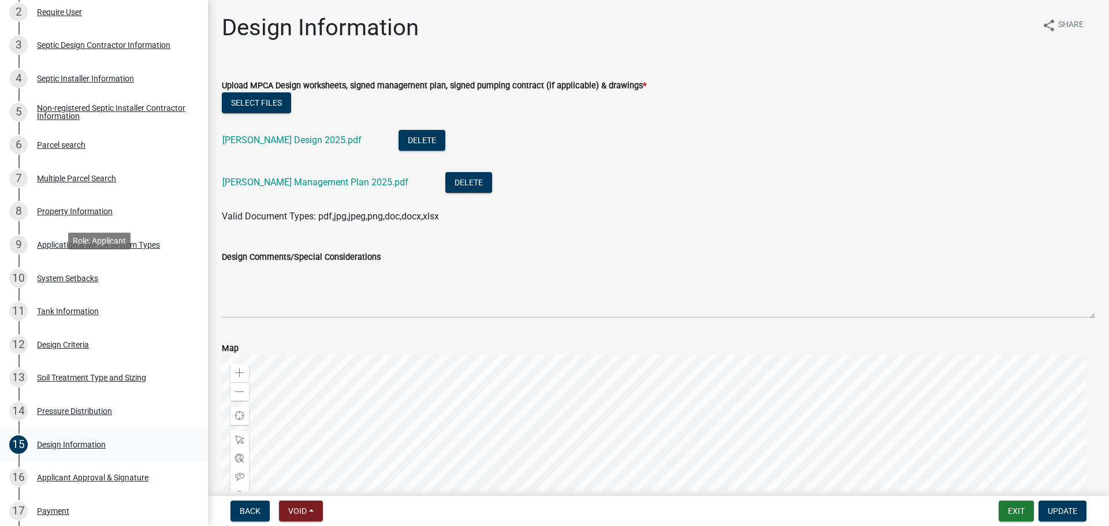
scroll to position [248, 0]
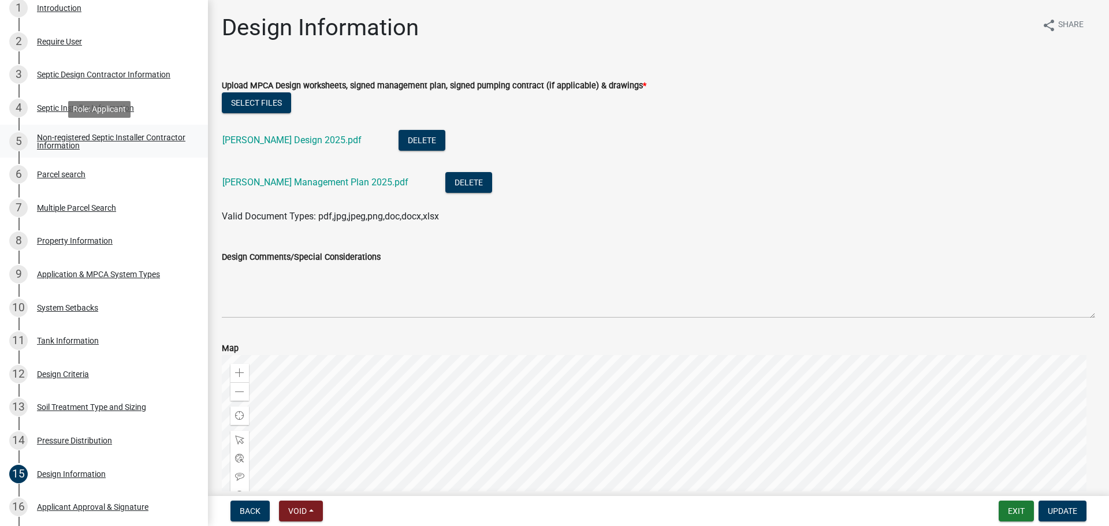
click at [107, 144] on div "Non-registered Septic Installer Contractor Information" at bounding box center [113, 141] width 153 height 16
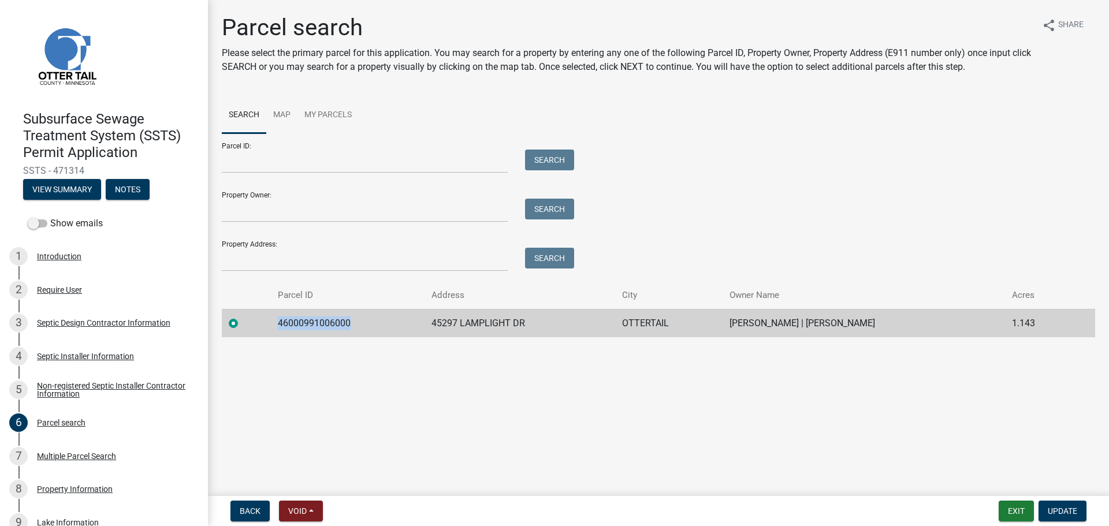
scroll to position [116, 0]
